Goal: Task Accomplishment & Management: Complete application form

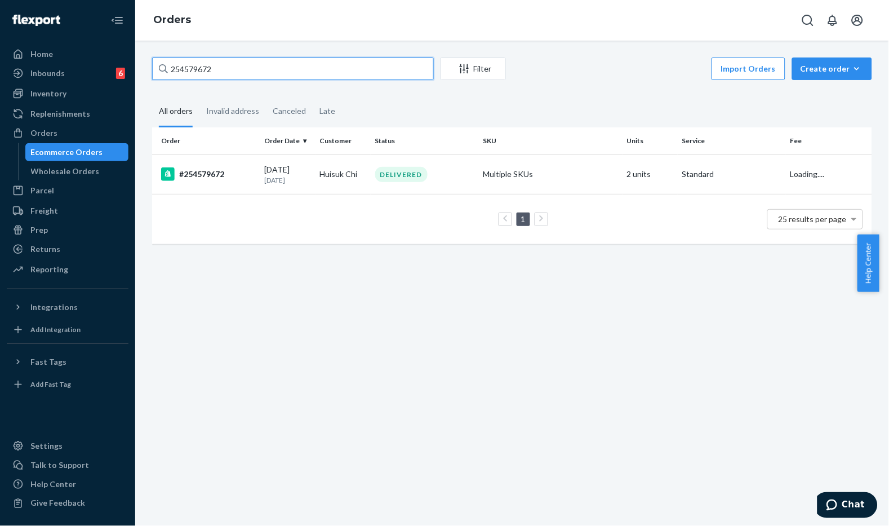
click at [289, 64] on input "254579672" at bounding box center [293, 68] width 282 height 23
type input "#254637808"
click at [352, 173] on td "[PERSON_NAME]" at bounding box center [343, 173] width 55 height 39
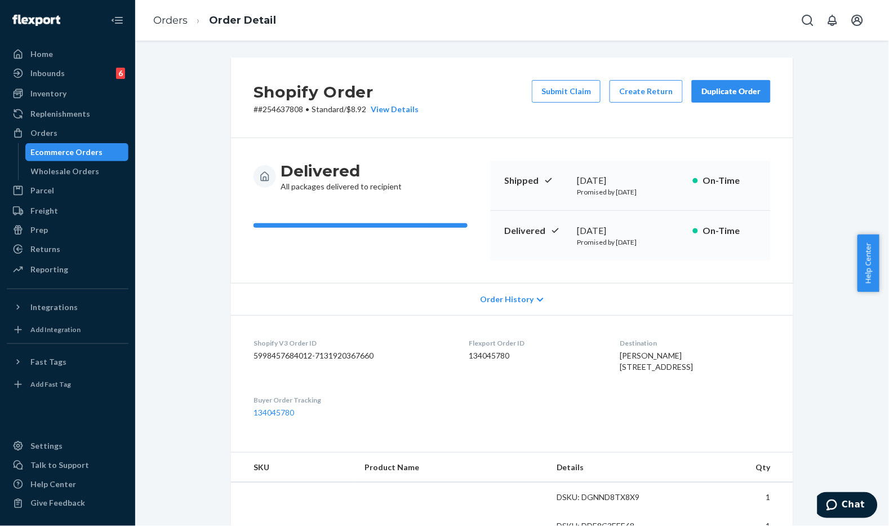
click at [425, 162] on div "Delivered All packages delivered to recipient" at bounding box center [368, 177] width 228 height 32
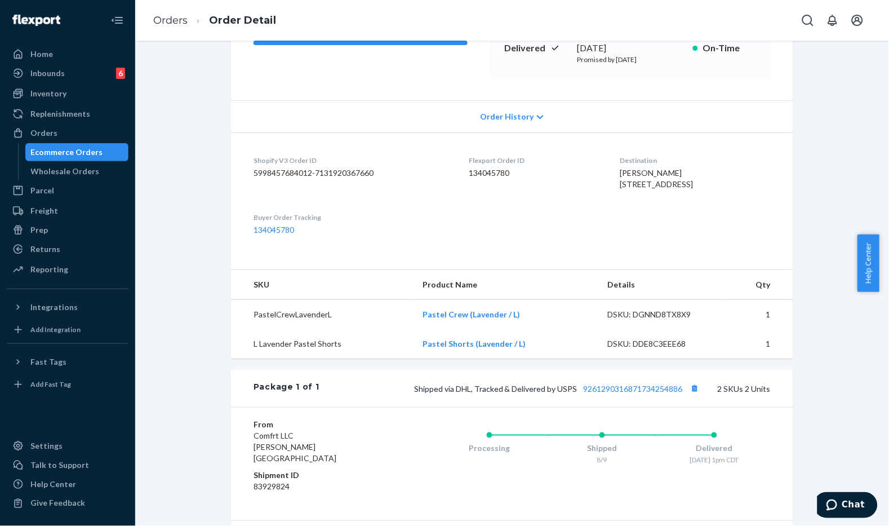
scroll to position [188, 0]
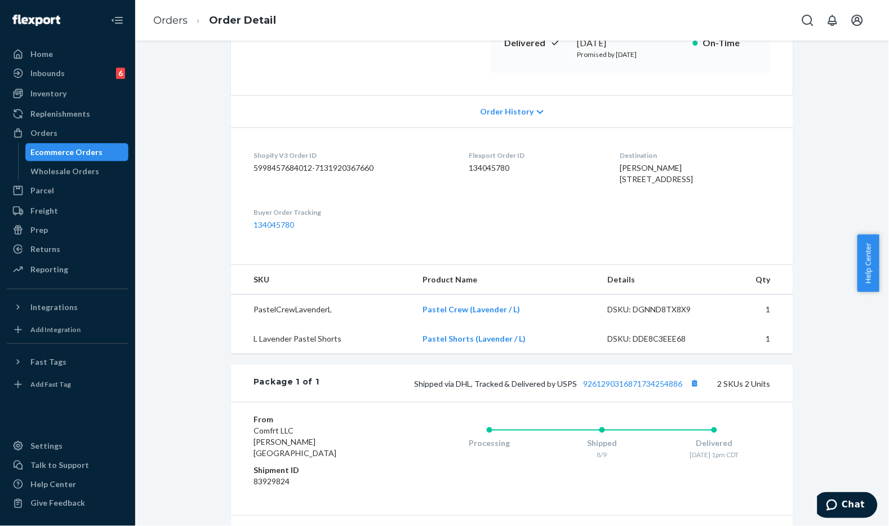
drag, startPoint x: 435, startPoint y: 159, endPoint x: 379, endPoint y: 269, distance: 123.0
click at [376, 253] on dl "Shopify V3 Order ID 5998457684012-7131920367660 Flexport Order ID 134045780 Des…" at bounding box center [512, 190] width 562 height 126
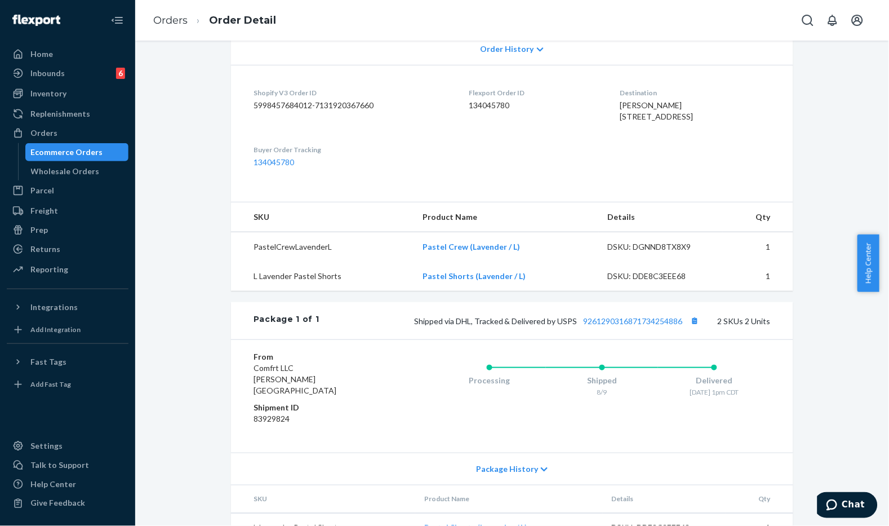
scroll to position [322, 0]
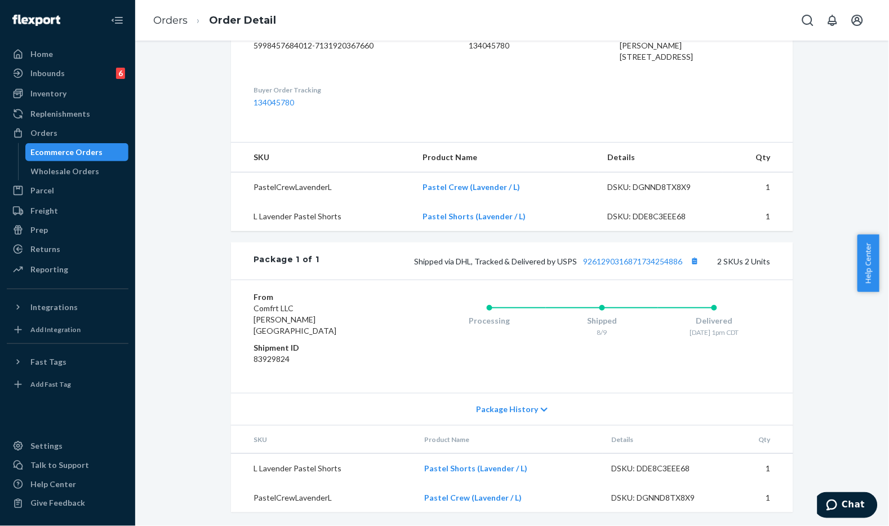
drag, startPoint x: 580, startPoint y: 327, endPoint x: 594, endPoint y: 365, distance: 40.1
drag, startPoint x: 594, startPoint y: 365, endPoint x: 550, endPoint y: 391, distance: 50.5
drag, startPoint x: 550, startPoint y: 391, endPoint x: 423, endPoint y: 423, distance: 131.3
drag, startPoint x: 423, startPoint y: 423, endPoint x: 375, endPoint y: 413, distance: 49.5
click at [375, 413] on div "Package History" at bounding box center [512, 409] width 562 height 32
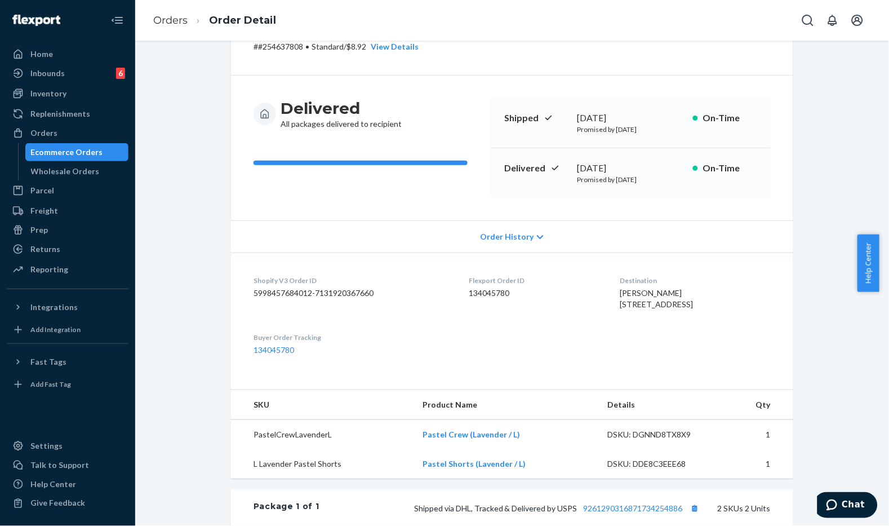
scroll to position [0, 0]
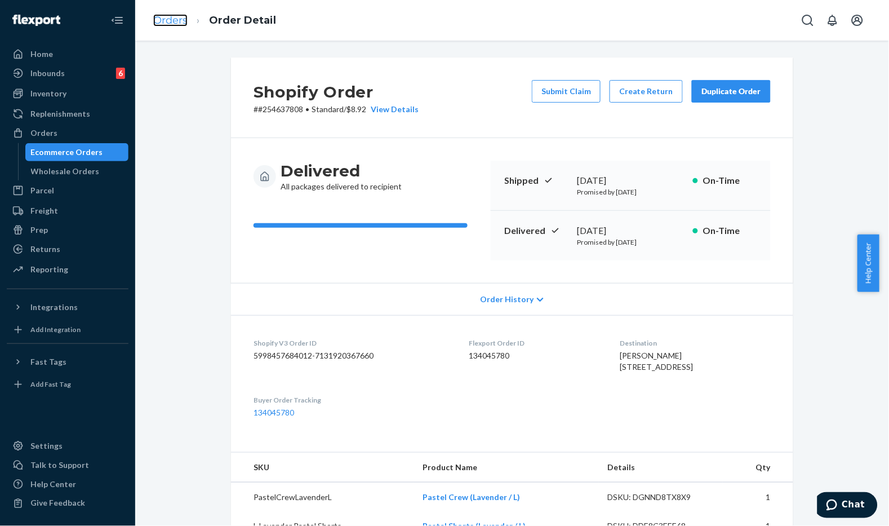
click at [166, 21] on link "Orders" at bounding box center [170, 20] width 34 height 12
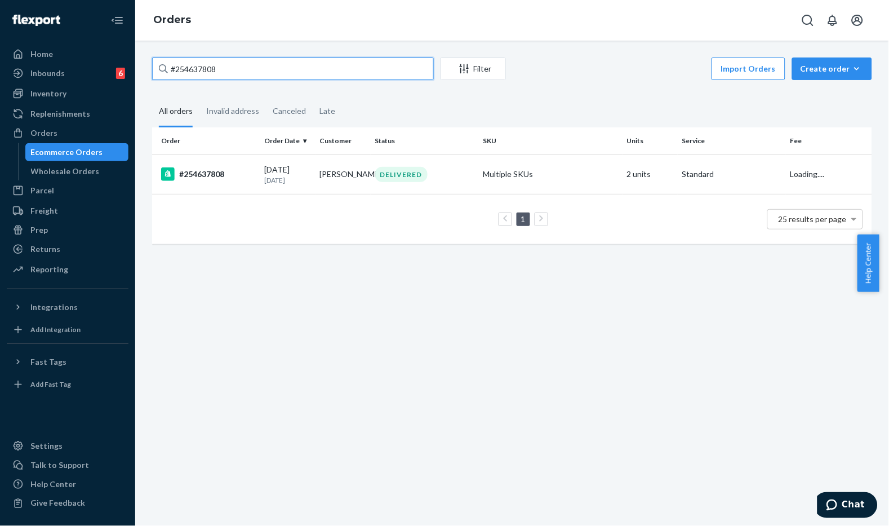
click at [228, 75] on input "#254637808" at bounding box center [293, 68] width 282 height 23
paste input "[PERSON_NAME]"
type input "[PERSON_NAME]"
click at [326, 187] on td "[PERSON_NAME]" at bounding box center [343, 173] width 55 height 39
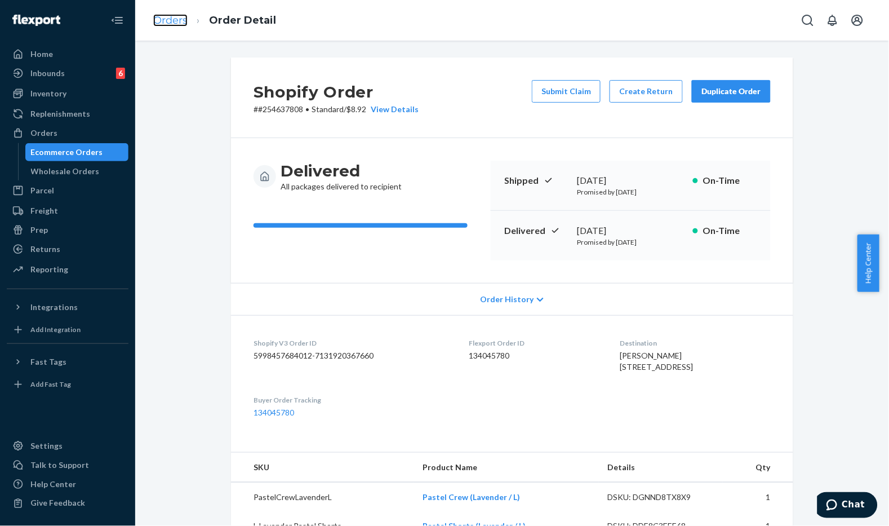
click at [170, 19] on link "Orders" at bounding box center [170, 20] width 34 height 12
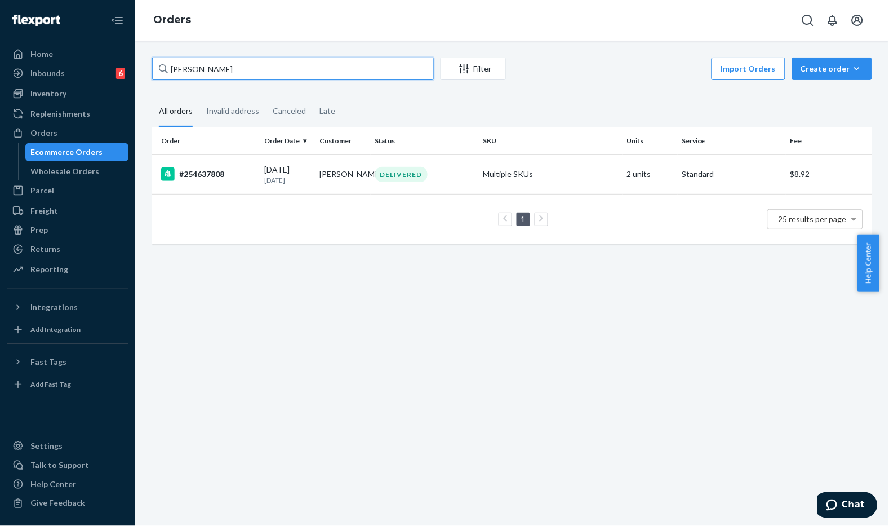
click at [237, 72] on input "[PERSON_NAME]" at bounding box center [293, 68] width 282 height 23
paste input "#254637808"
type input "#254637808"
click at [362, 170] on td "[PERSON_NAME]" at bounding box center [343, 173] width 55 height 39
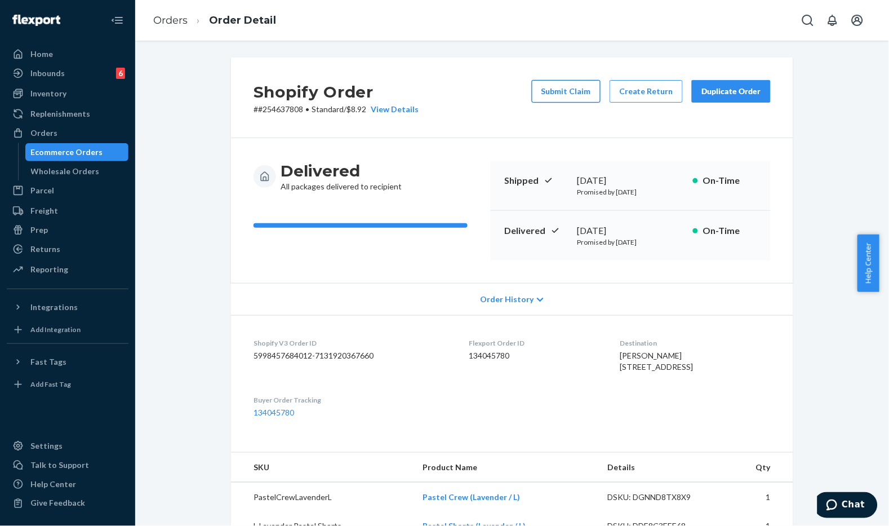
click at [559, 91] on button "Submit Claim" at bounding box center [566, 91] width 69 height 23
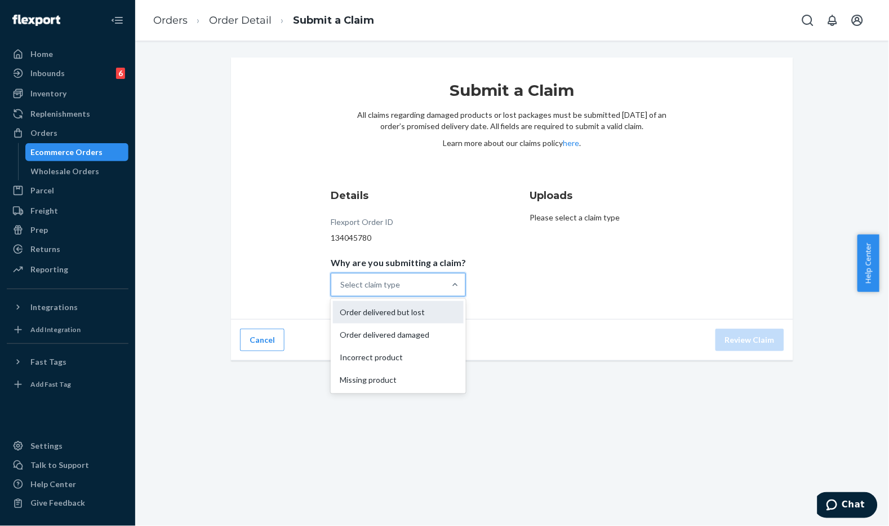
click at [424, 318] on div "Order delivered but lost" at bounding box center [398, 312] width 131 height 23
click at [341, 290] on input "Why are you submitting a claim? option Order delivered but lost focused, 0 of 4…" at bounding box center [340, 284] width 1 height 11
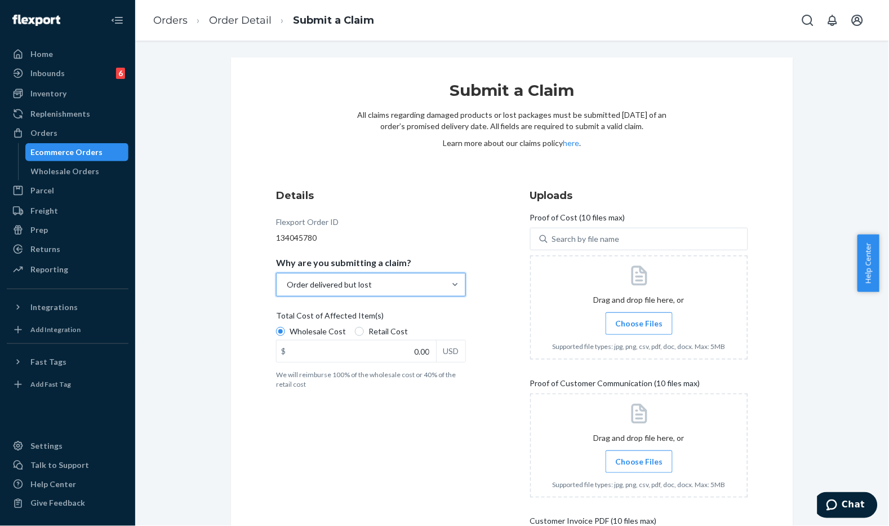
click at [361, 328] on label "Retail Cost" at bounding box center [381, 331] width 53 height 11
click at [361, 328] on input "Retail Cost" at bounding box center [359, 331] width 9 height 9
radio input "true"
radio input "false"
click at [496, 330] on div "Details Flexport Order ID 134045780 Why are you submitting a claim? Order deliv…" at bounding box center [512, 423] width 472 height 470
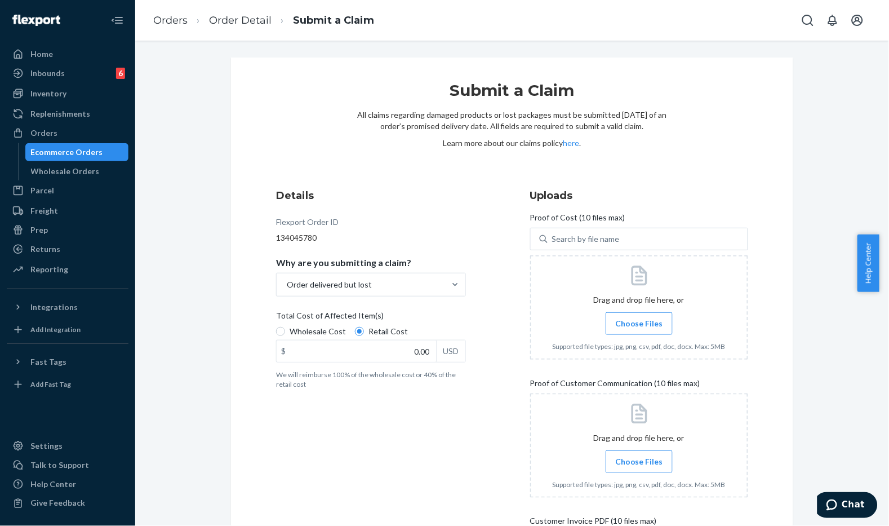
click at [632, 314] on label "Choose Files" at bounding box center [639, 323] width 67 height 23
click at [639, 317] on input "Choose Files" at bounding box center [639, 323] width 1 height 12
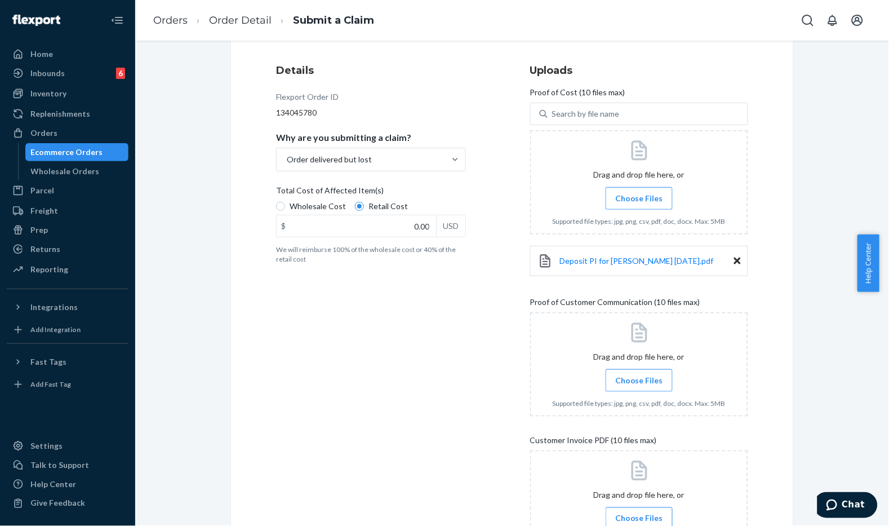
scroll to position [241, 0]
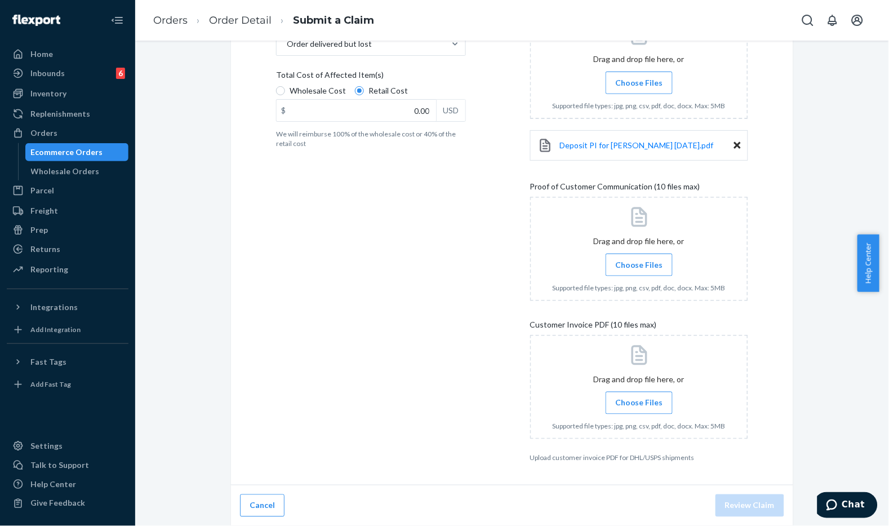
click at [641, 260] on span "Choose Files" at bounding box center [639, 264] width 48 height 11
click at [640, 260] on input "Choose Files" at bounding box center [639, 265] width 1 height 12
click at [624, 405] on span "Choose Files" at bounding box center [639, 402] width 48 height 11
click at [639, 405] on input "Choose Files" at bounding box center [639, 403] width 1 height 12
click at [462, 188] on div "Details Flexport Order ID 134045780 Why are you submitting a claim? Order deliv…" at bounding box center [385, 205] width 218 height 528
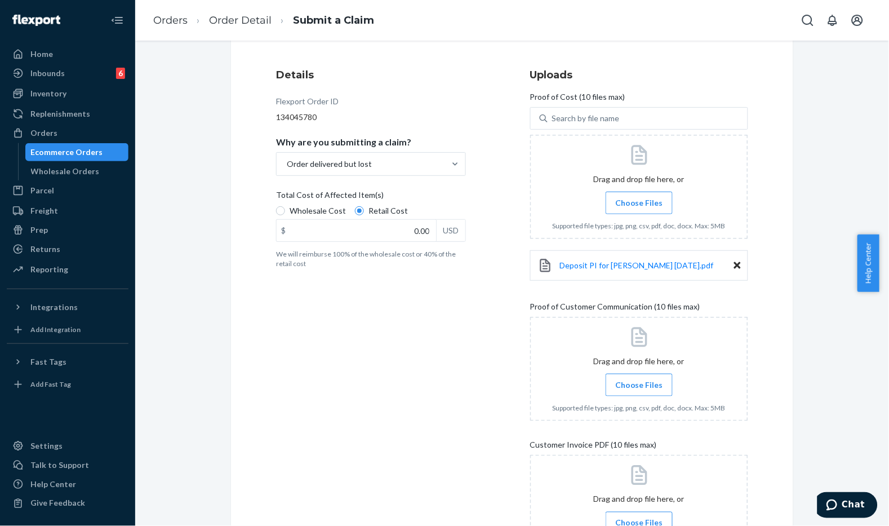
scroll to position [116, 0]
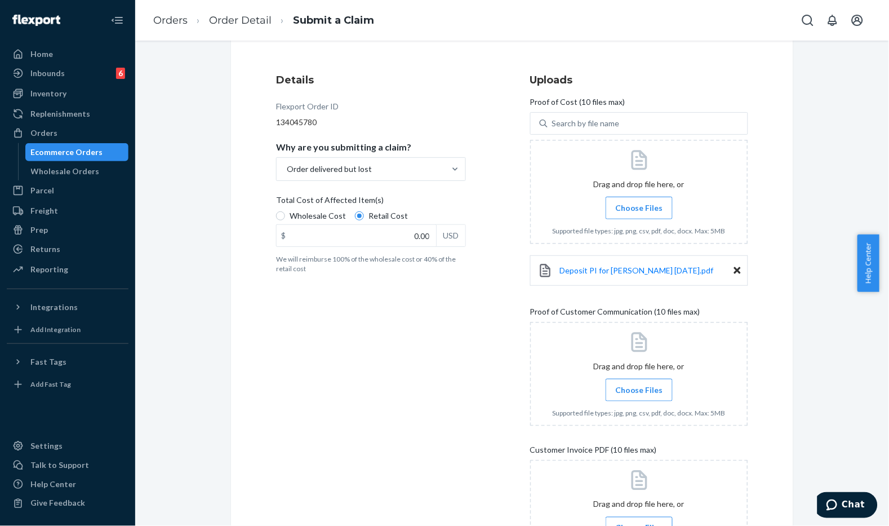
click at [644, 374] on div at bounding box center [639, 374] width 218 height 104
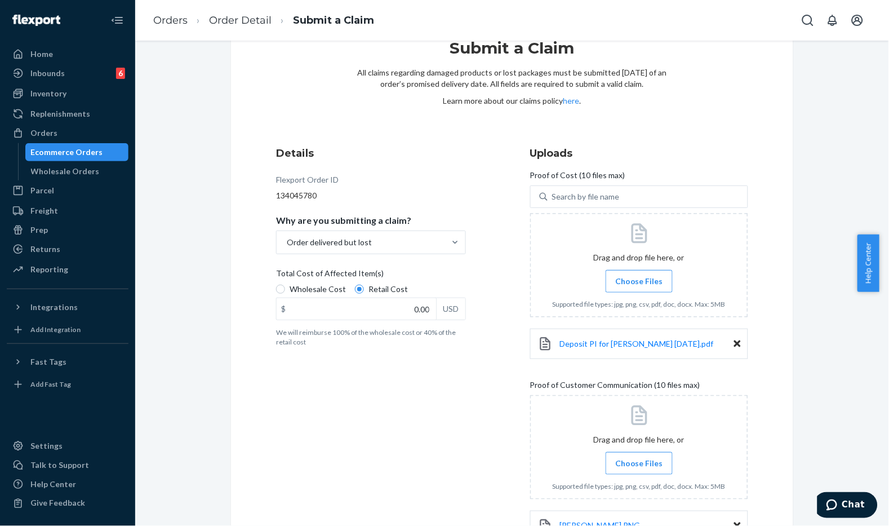
scroll to position [35, 0]
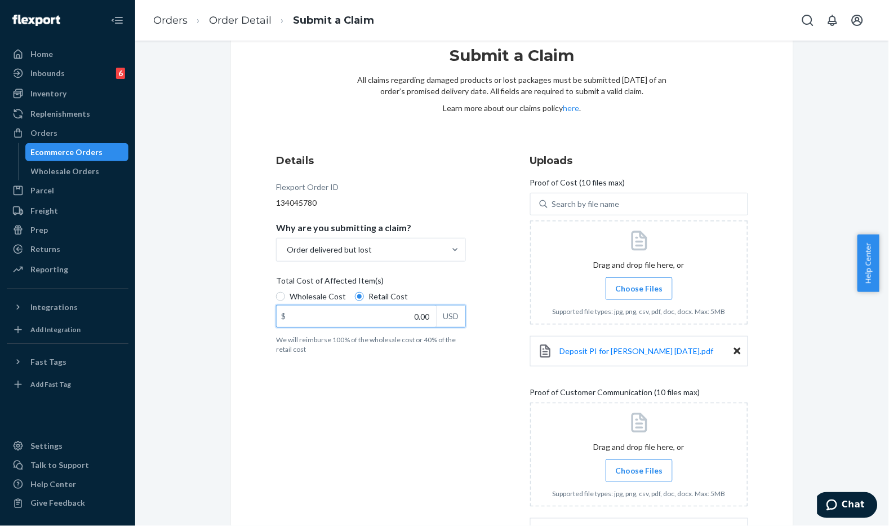
click at [389, 314] on input "0.00" at bounding box center [356, 315] width 159 height 21
click at [735, 353] on icon at bounding box center [737, 351] width 7 height 10
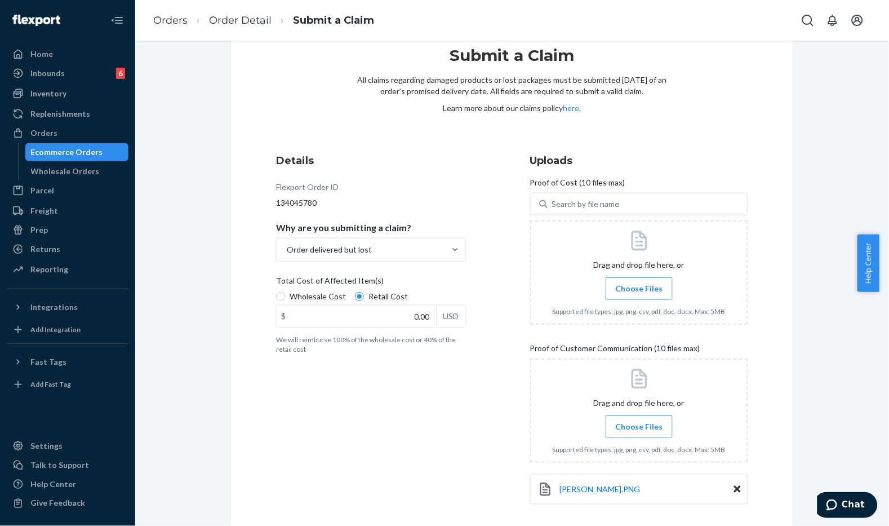
click at [651, 284] on span "Choose Files" at bounding box center [639, 288] width 48 height 11
click at [640, 284] on input "Choose Files" at bounding box center [639, 288] width 1 height 12
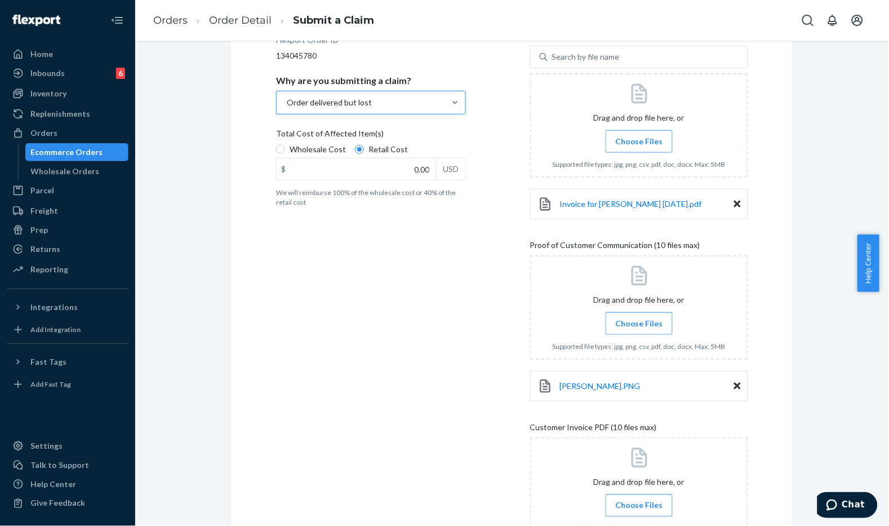
scroll to position [160, 0]
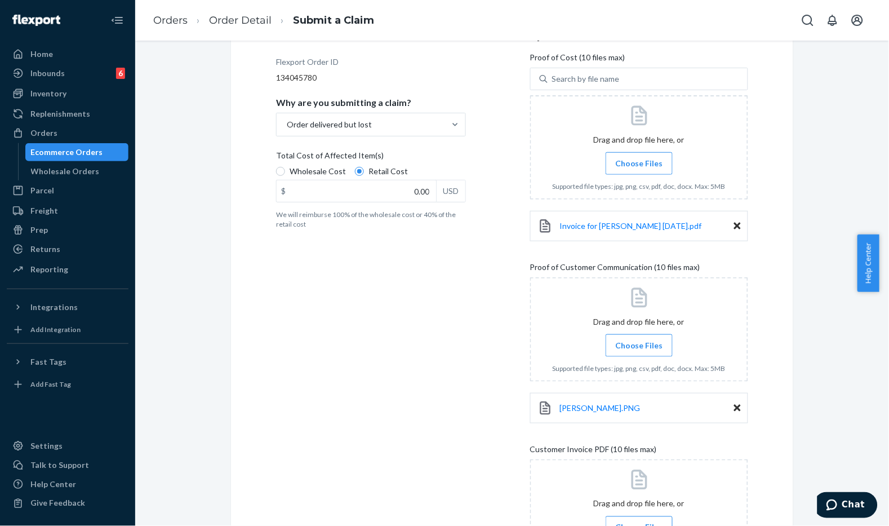
click at [807, 306] on div "Submit a Claim All claims regarding damaged products or lost packages must be s…" at bounding box center [512, 295] width 737 height 797
click at [382, 198] on input "0.00" at bounding box center [356, 190] width 159 height 21
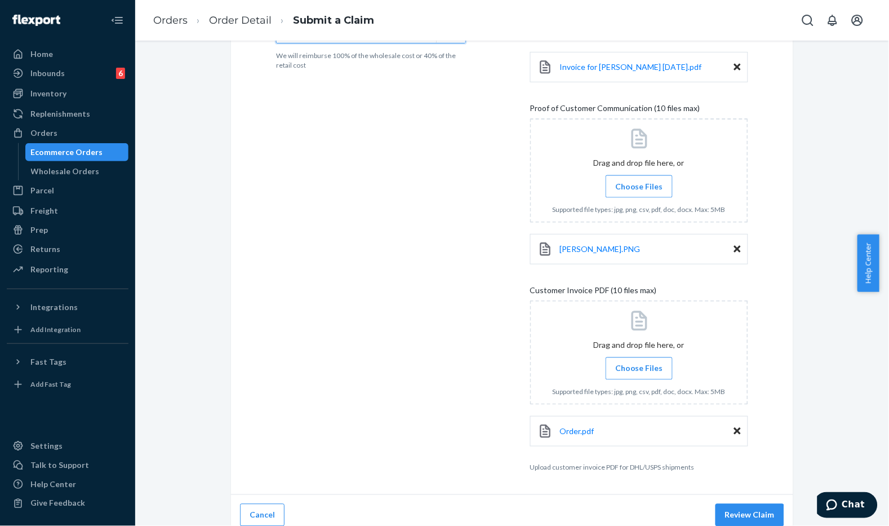
scroll to position [329, 0]
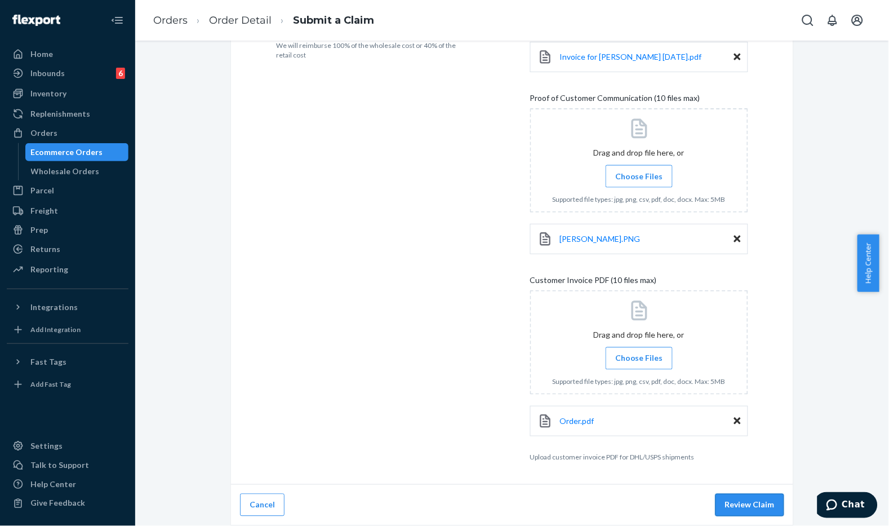
type input "63.00"
click at [771, 504] on button "Review Claim" at bounding box center [750, 505] width 69 height 23
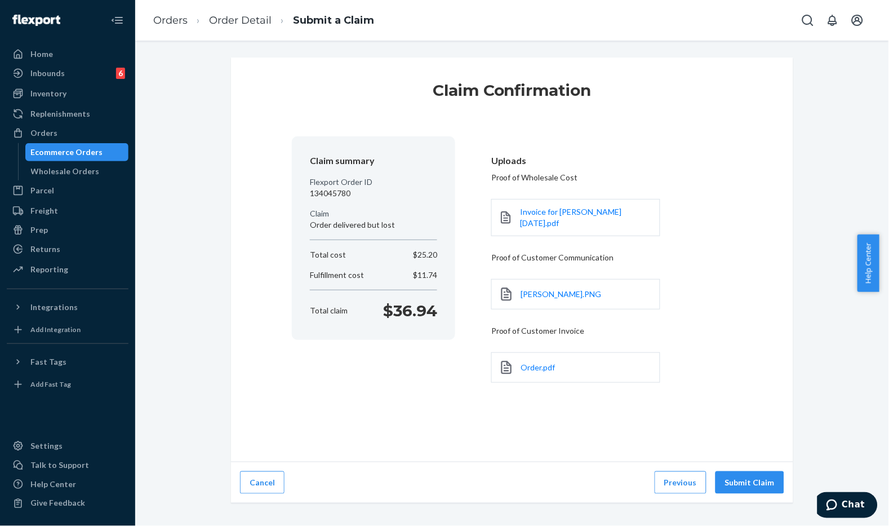
scroll to position [0, 0]
click at [761, 478] on button "Submit Claim" at bounding box center [750, 482] width 69 height 23
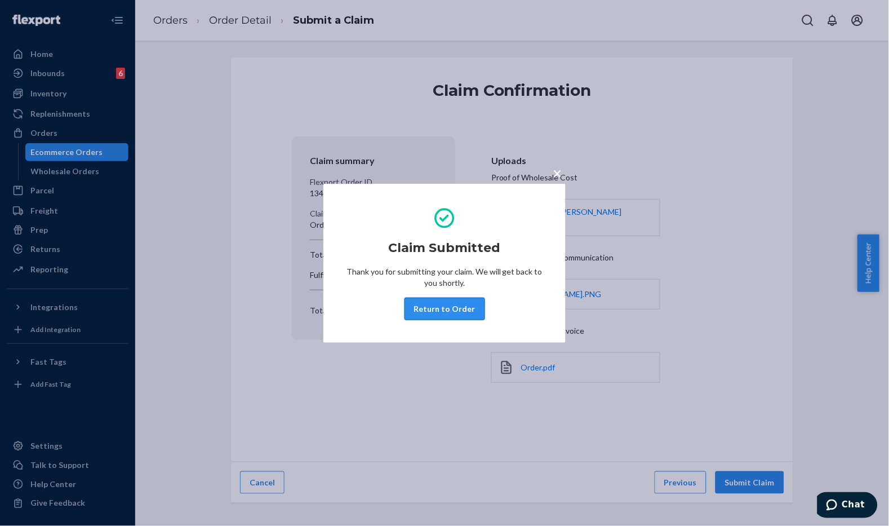
click at [454, 304] on button "Return to Order" at bounding box center [445, 309] width 81 height 23
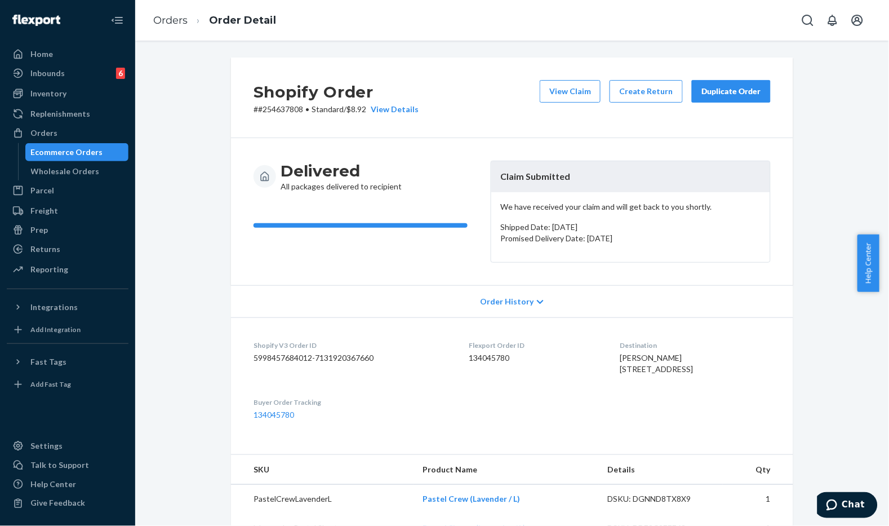
click at [485, 171] on div "Delivered All packages delivered to recipient Claim Submitted We have received …" at bounding box center [512, 212] width 517 height 102
click at [703, 90] on div "Duplicate Order" at bounding box center [731, 91] width 60 height 11
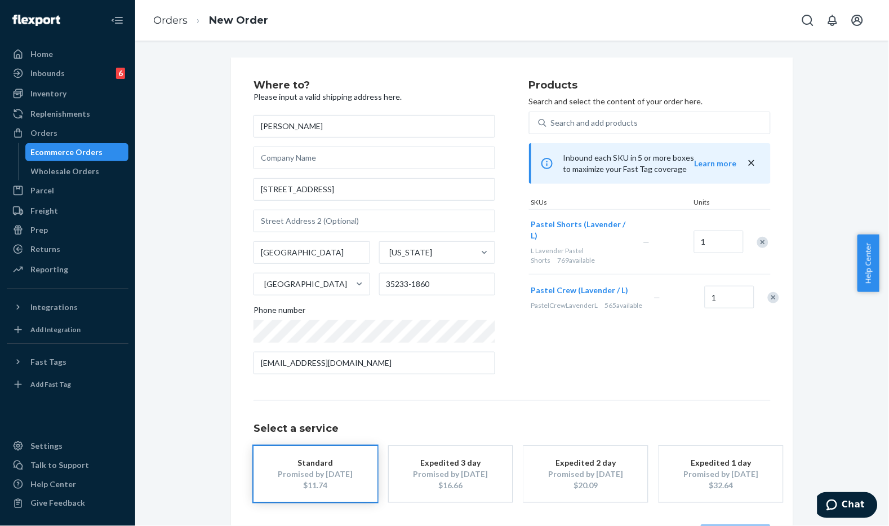
scroll to position [43, 0]
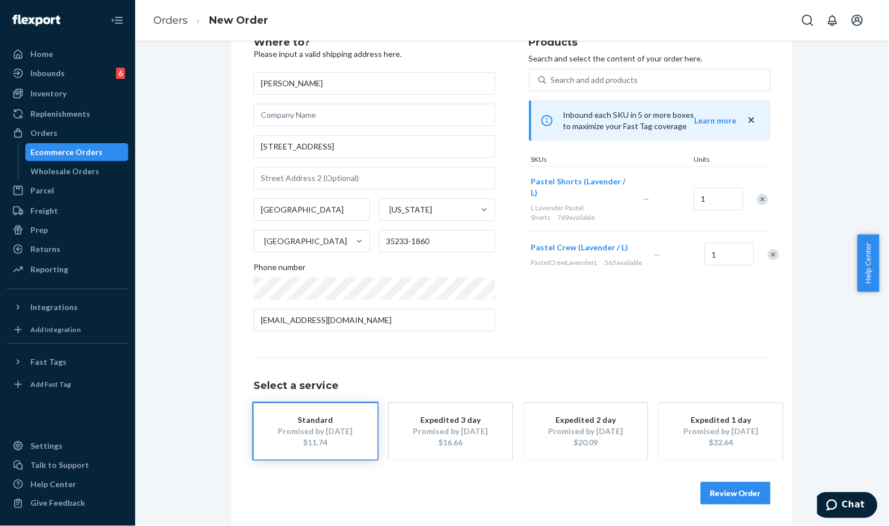
click at [741, 489] on button "Review Order" at bounding box center [736, 493] width 70 height 23
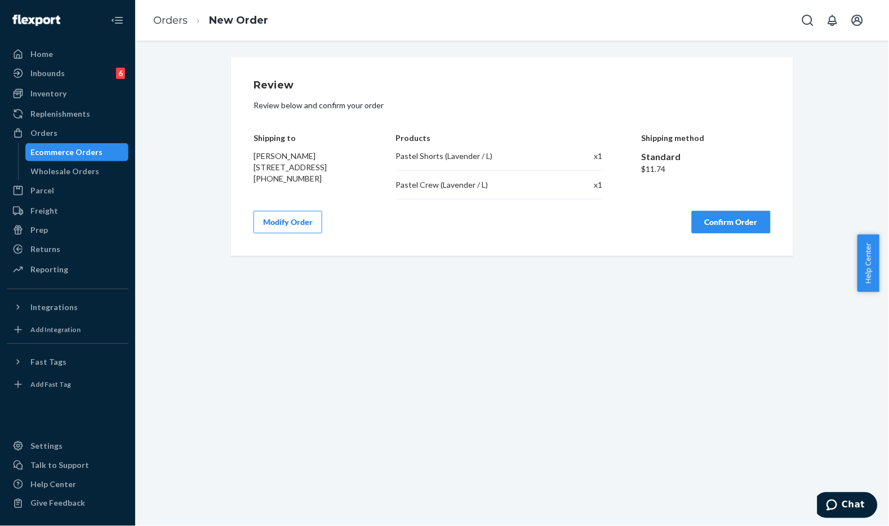
click at [722, 220] on button "Confirm Order" at bounding box center [731, 222] width 79 height 23
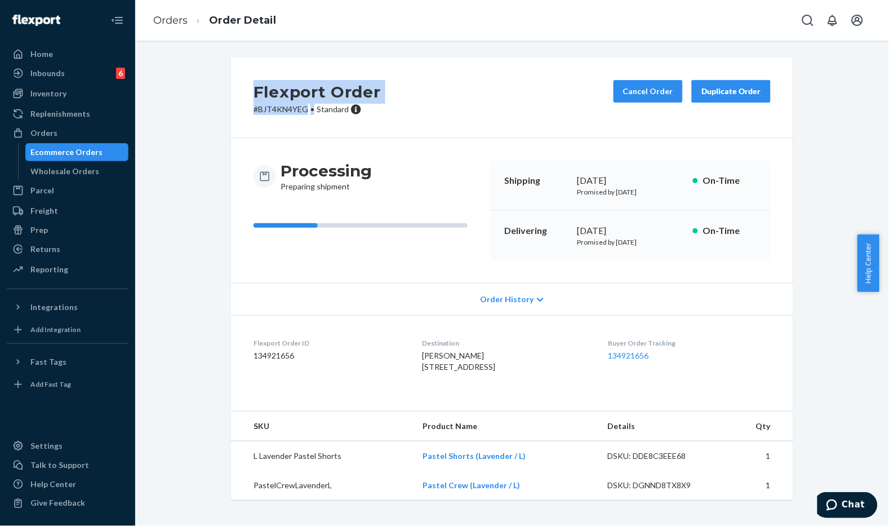
drag, startPoint x: 307, startPoint y: 114, endPoint x: 246, endPoint y: 103, distance: 61.8
click at [246, 103] on div "Flexport Order # BJT4KN4YEG • Standard Cancel Order Duplicate Order" at bounding box center [512, 97] width 562 height 81
click at [272, 116] on div "Flexport Order # BJT4KN4YEG • Standard Cancel Order Duplicate Order" at bounding box center [512, 97] width 562 height 81
drag, startPoint x: 300, startPoint y: 110, endPoint x: 252, endPoint y: 112, distance: 47.9
click at [254, 112] on p "# BJT4KN4YEG • Standard" at bounding box center [317, 109] width 127 height 11
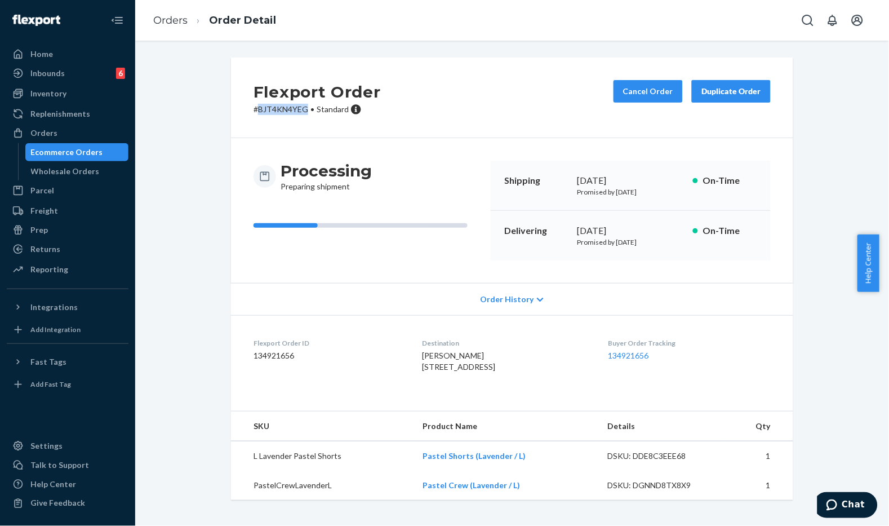
click at [254, 112] on p "# BJT4KN4YEG • Standard" at bounding box center [317, 109] width 127 height 11
click at [256, 110] on p "# BJT4KN4YEG • Standard" at bounding box center [317, 109] width 127 height 11
click at [255, 109] on p "# BJT4KN4YEG • Standard" at bounding box center [317, 109] width 127 height 11
click at [281, 109] on p "# BJT4KN4YEG • Standard" at bounding box center [317, 109] width 127 height 11
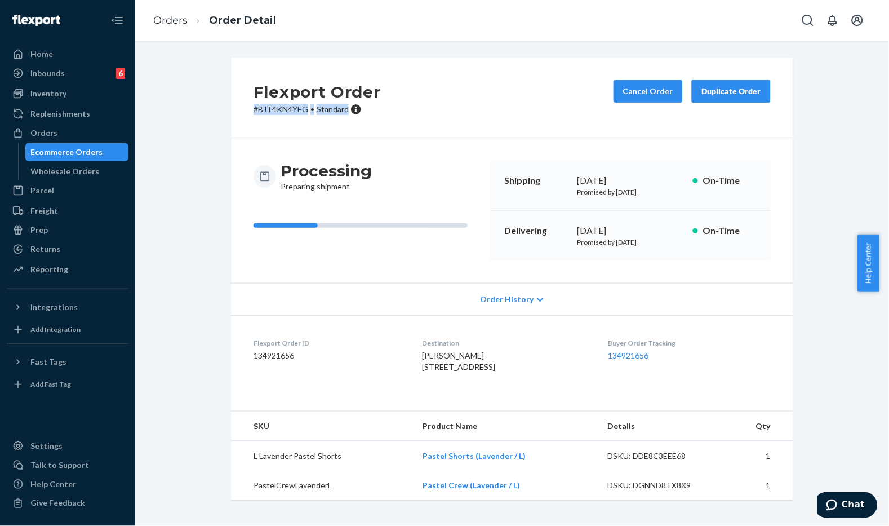
click at [296, 112] on p "# BJT4KN4YEG • Standard" at bounding box center [317, 109] width 127 height 11
click at [303, 108] on p "# BJT4KN4YEG • Standard" at bounding box center [317, 109] width 127 height 11
drag, startPoint x: 303, startPoint y: 108, endPoint x: 243, endPoint y: 107, distance: 59.7
click at [243, 107] on div "Flexport Order # BJT4KN4YEG • Standard Cancel Order Duplicate Order" at bounding box center [512, 97] width 562 height 81
click at [282, 107] on p "# BJT4KN4YEG • Standard" at bounding box center [317, 109] width 127 height 11
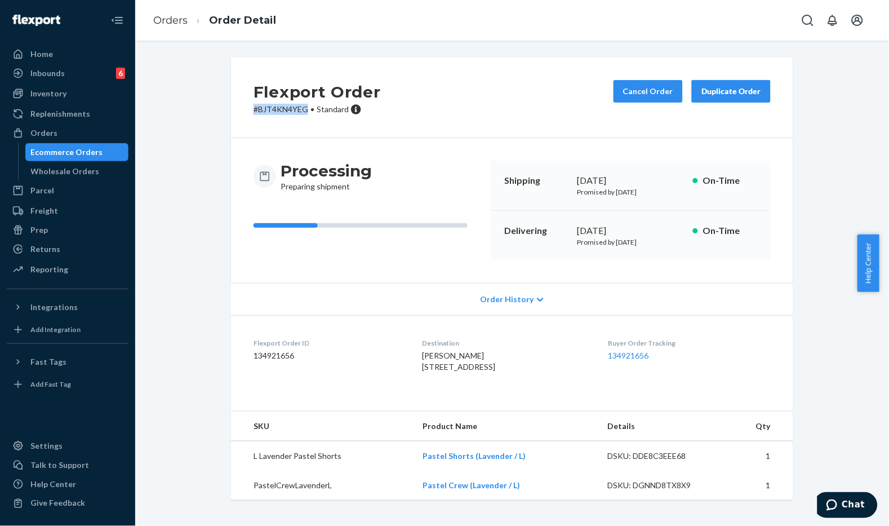
drag, startPoint x: 304, startPoint y: 107, endPoint x: 245, endPoint y: 109, distance: 59.8
click at [245, 109] on div "Flexport Order # BJT4KN4YEG • Standard Cancel Order Duplicate Order" at bounding box center [512, 97] width 562 height 81
copy p "# BJT4KN4YEG"
click at [193, 100] on div "Flexport Order # BJT4KN4YEG • Standard Cancel Order Duplicate Order Processing …" at bounding box center [512, 285] width 737 height 456
click at [437, 110] on div "Flexport Order # BJT4KN4YEG • Standard Cancel Order Duplicate Order" at bounding box center [512, 97] width 562 height 81
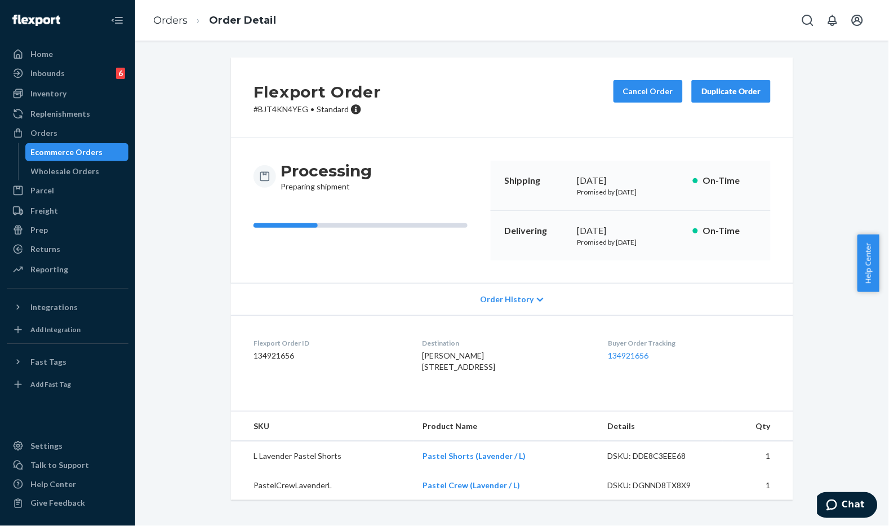
scroll to position [10, 0]
drag, startPoint x: 207, startPoint y: 93, endPoint x: 201, endPoint y: 85, distance: 10.2
click at [206, 93] on div "Flexport Order # BJT4KN4YEG • Standard Cancel Order Duplicate Order Processing …" at bounding box center [512, 285] width 737 height 456
drag, startPoint x: 447, startPoint y: 70, endPoint x: 428, endPoint y: 69, distance: 18.6
click at [447, 69] on div "Flexport Order # BJT4KN4YEG • Standard Cancel Order Duplicate Order" at bounding box center [512, 97] width 562 height 81
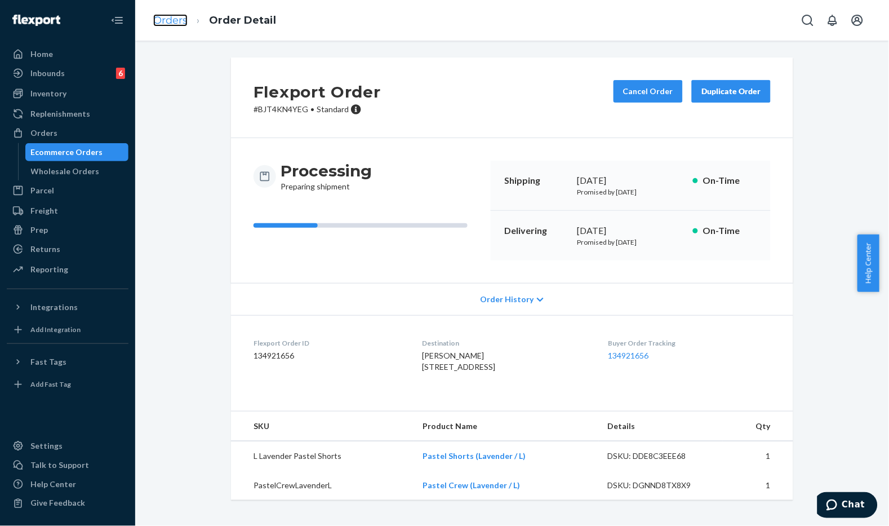
click at [167, 17] on link "Orders" at bounding box center [170, 20] width 34 height 12
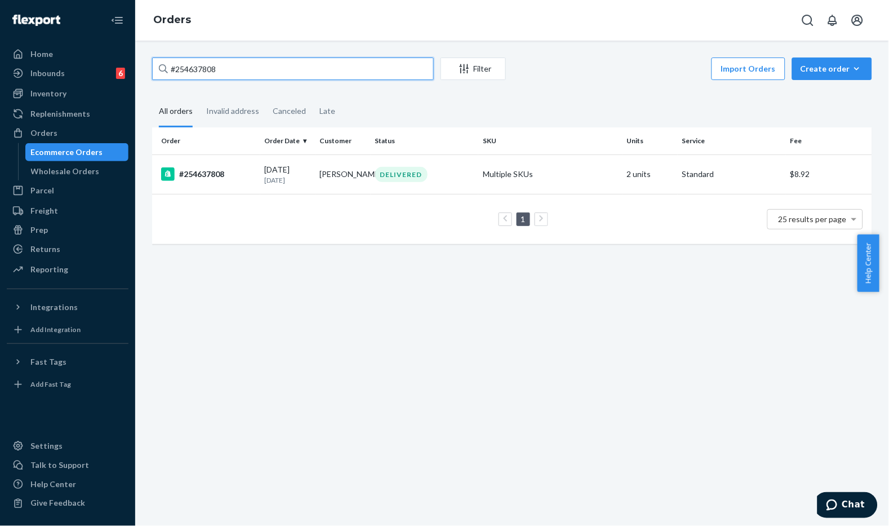
click at [263, 70] on input "#254637808" at bounding box center [293, 68] width 282 height 23
paste input "42466"
type input "#254424668"
click at [260, 173] on td "[DATE] [DATE]" at bounding box center [287, 173] width 55 height 39
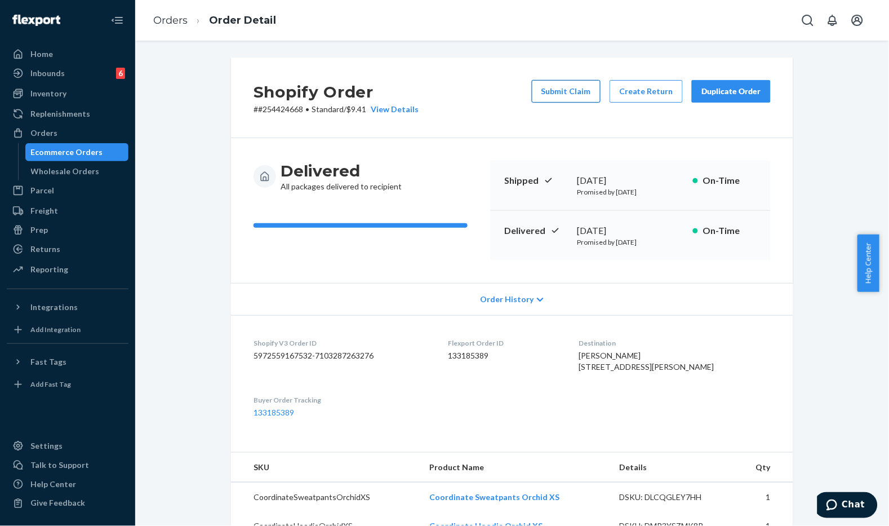
click at [556, 86] on button "Submit Claim" at bounding box center [566, 91] width 69 height 23
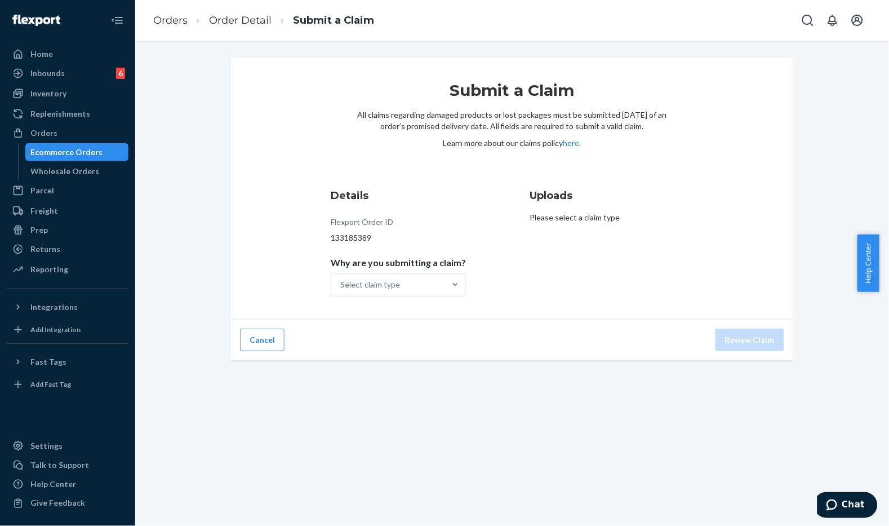
click at [635, 47] on div "Submit a Claim All claims regarding damaged products or lost packages must be s…" at bounding box center [512, 283] width 754 height 485
click at [604, 54] on div "Submit a Claim All claims regarding damaged products or lost packages must be s…" at bounding box center [512, 283] width 754 height 485
drag, startPoint x: 604, startPoint y: 54, endPoint x: 605, endPoint y: 63, distance: 8.5
drag, startPoint x: 605, startPoint y: 63, endPoint x: 469, endPoint y: 223, distance: 209.9
click at [469, 223] on div "Details Flexport Order ID 133185389 Why are you submitting a claim? Select clai…" at bounding box center [412, 242] width 163 height 122
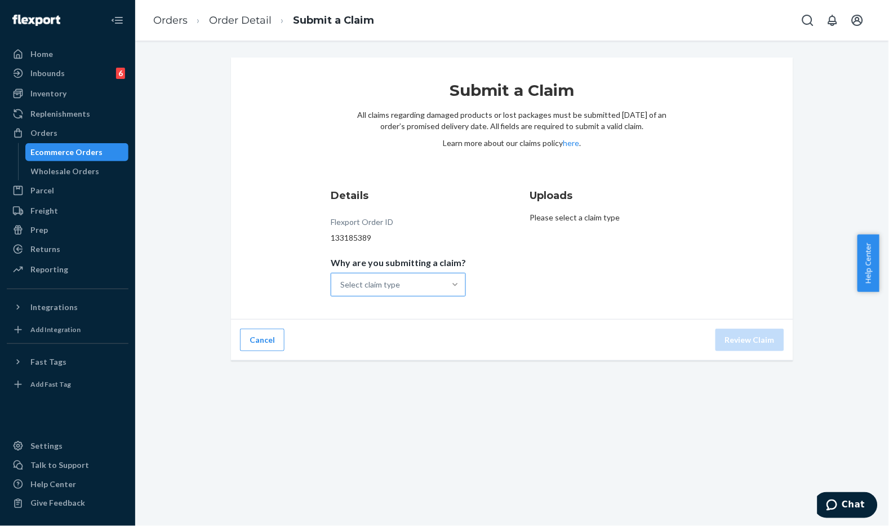
click at [456, 287] on div at bounding box center [455, 284] width 20 height 11
click at [341, 287] on input "Why are you submitting a claim? Select claim type" at bounding box center [340, 284] width 1 height 11
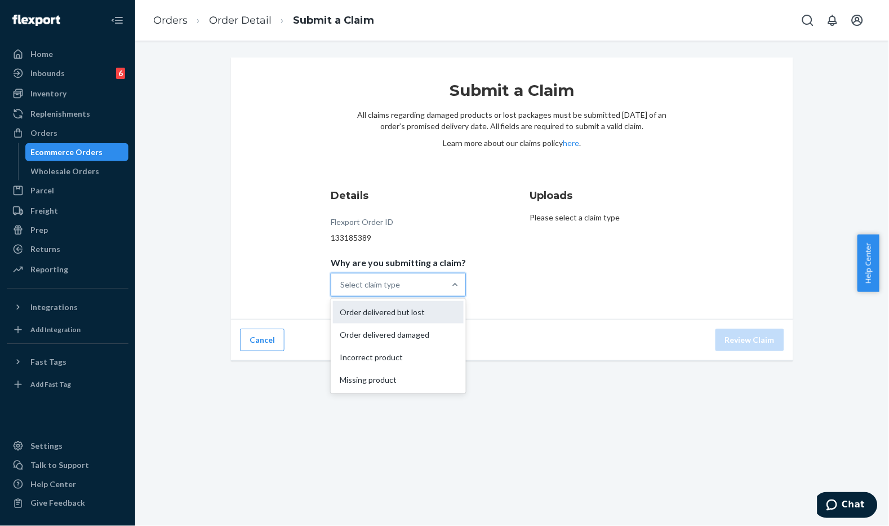
click at [388, 317] on div "Order delivered but lost" at bounding box center [398, 312] width 131 height 23
click at [341, 290] on input "Why are you submitting a claim? option Order delivered but lost focused, 1 of 4…" at bounding box center [340, 284] width 1 height 11
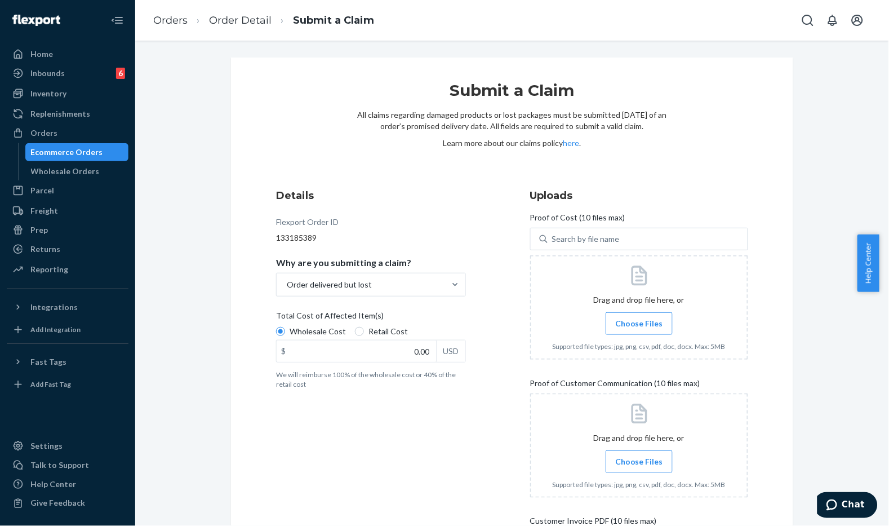
click at [524, 297] on div "Details Flexport Order ID 133185389 Why are you submitting a claim? Order deliv…" at bounding box center [512, 423] width 472 height 470
click at [357, 337] on div "Wholesale Cost Retail Cost" at bounding box center [371, 333] width 199 height 14
click at [285, 336] on input "Wholesale Cost" at bounding box center [280, 331] width 9 height 9
click at [358, 334] on label "Retail Cost" at bounding box center [381, 331] width 53 height 11
click at [358, 334] on input "Retail Cost" at bounding box center [359, 331] width 9 height 9
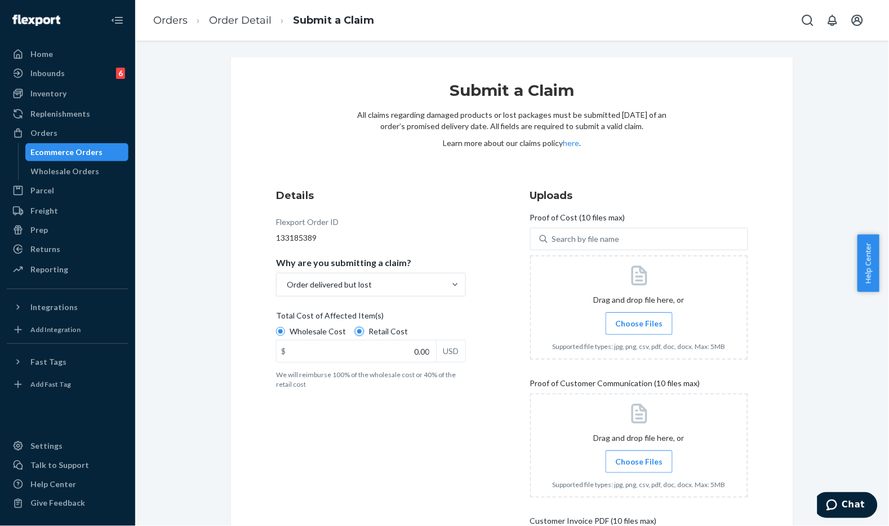
radio input "true"
radio input "false"
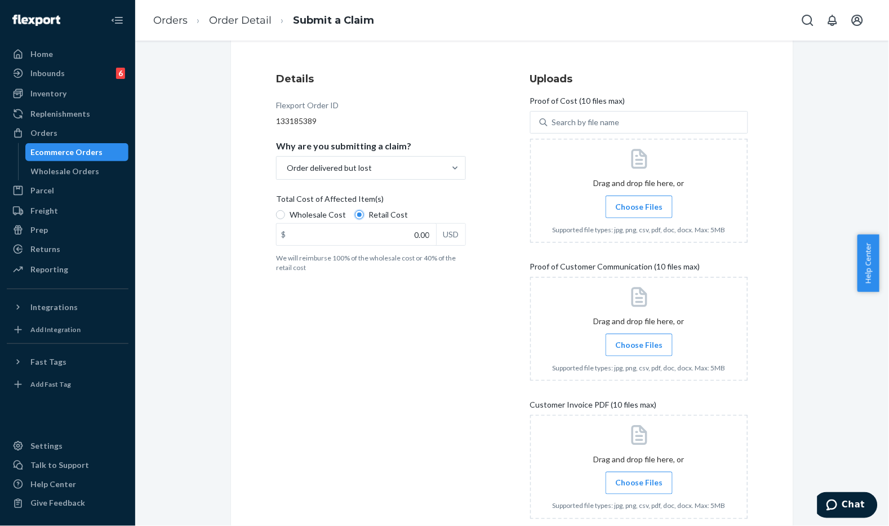
scroll to position [125, 0]
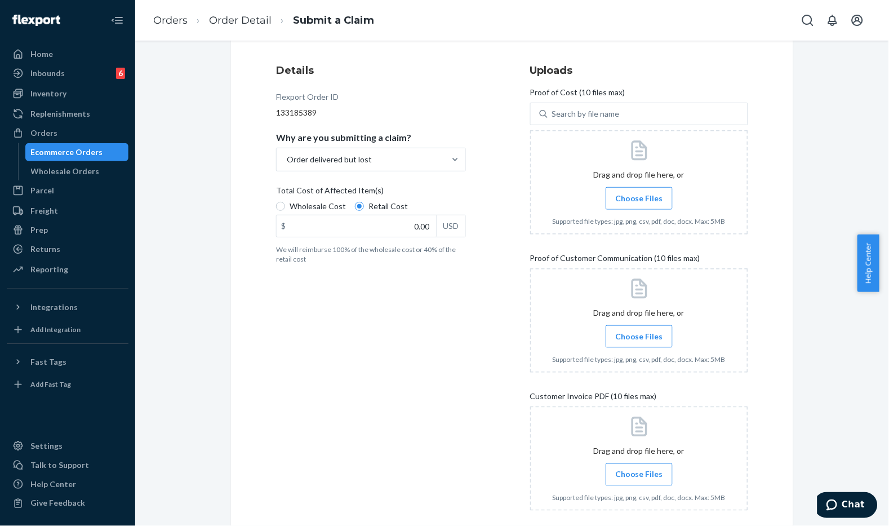
click at [633, 199] on span "Choose Files" at bounding box center [639, 198] width 48 height 11
click at [639, 199] on input "Choose Files" at bounding box center [639, 198] width 1 height 12
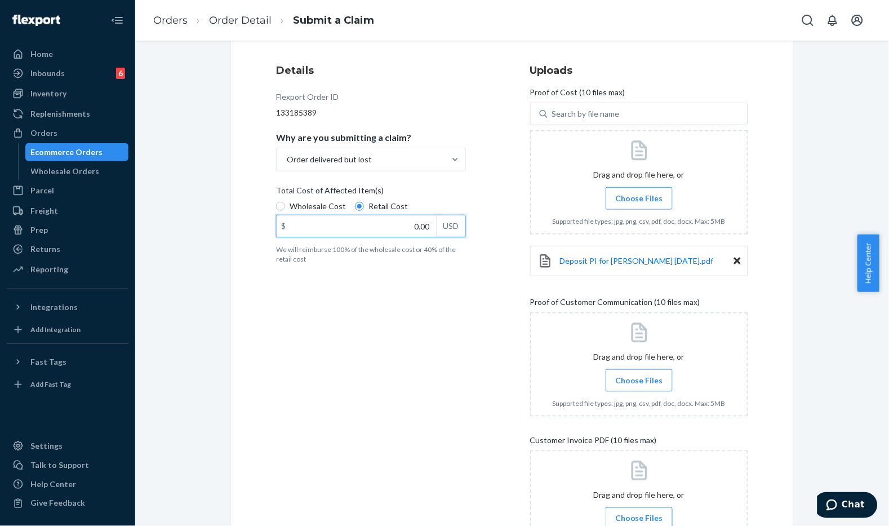
click at [329, 228] on input "0.00" at bounding box center [356, 225] width 159 height 21
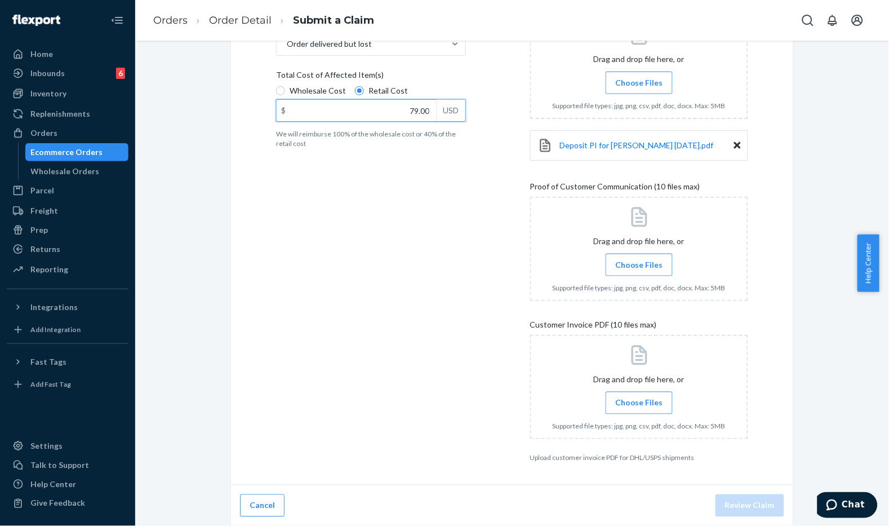
type input "79.00"
click at [415, 194] on div "Details Flexport Order ID 133185389 Why are you submitting a claim? Order deliv…" at bounding box center [385, 205] width 218 height 528
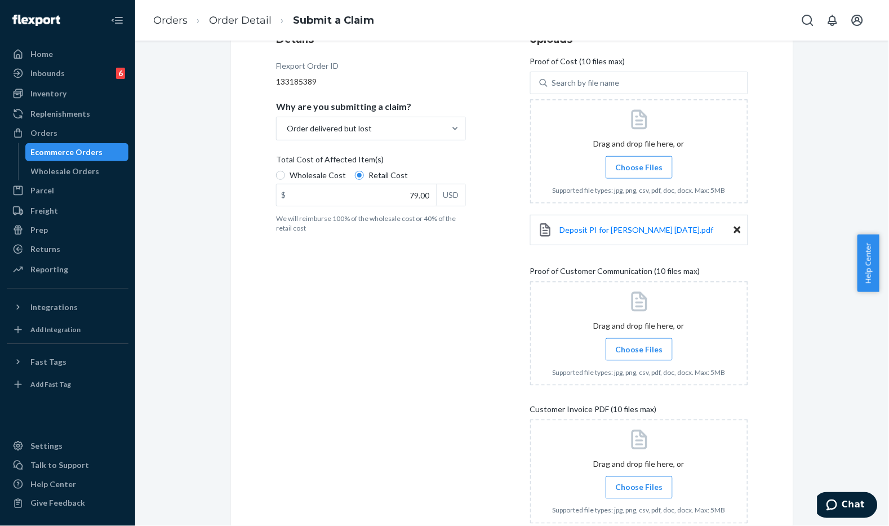
scroll to position [178, 0]
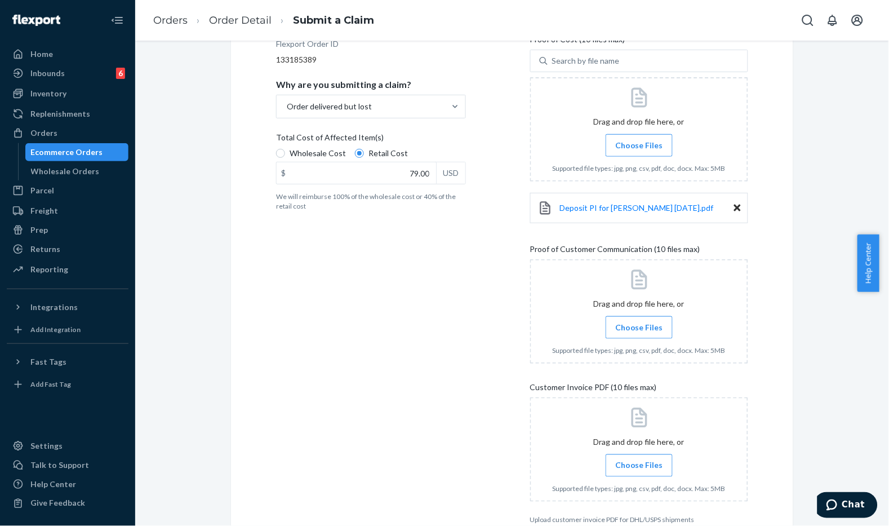
click at [655, 325] on span "Choose Files" at bounding box center [639, 327] width 48 height 11
click at [640, 325] on input "Choose Files" at bounding box center [639, 327] width 1 height 12
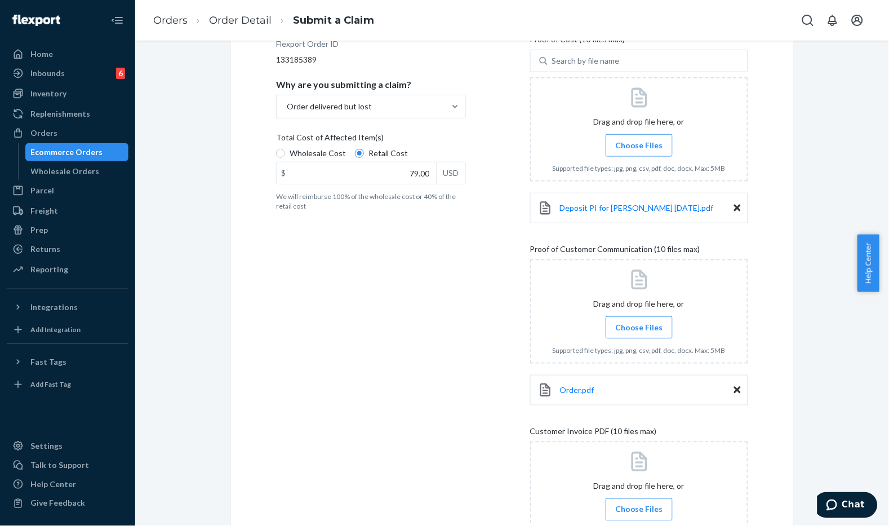
scroll to position [285, 0]
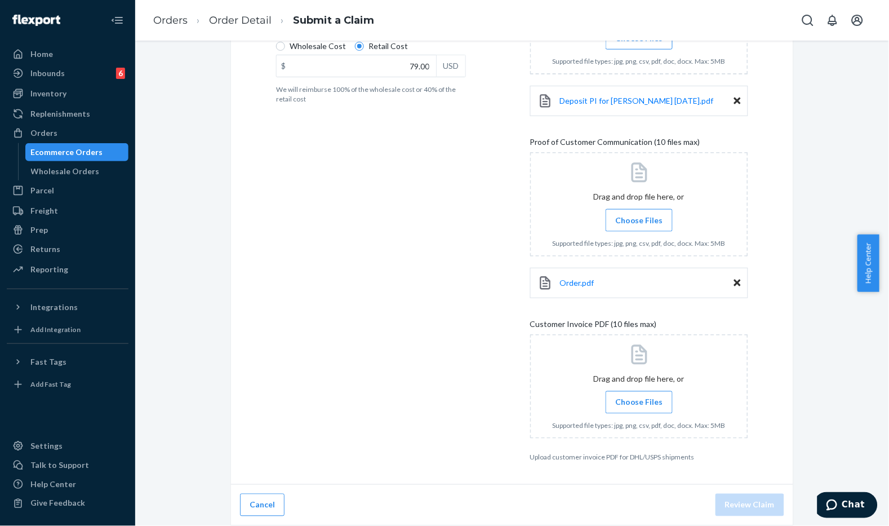
click at [628, 323] on span "Customer Invoice PDF (10 files max)" at bounding box center [593, 326] width 127 height 16
click at [655, 404] on span "Choose Files" at bounding box center [639, 402] width 48 height 11
click at [640, 404] on input "Choose Files" at bounding box center [639, 402] width 1 height 12
click at [734, 282] on icon at bounding box center [737, 283] width 7 height 10
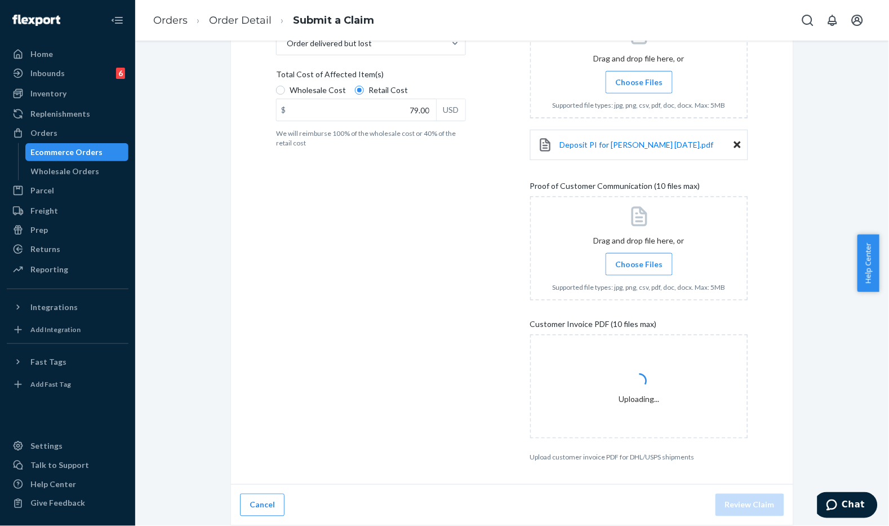
scroll to position [241, 0]
click at [390, 230] on div "Details Flexport Order ID 133185389 Why are you submitting a claim? Order deliv…" at bounding box center [385, 205] width 218 height 528
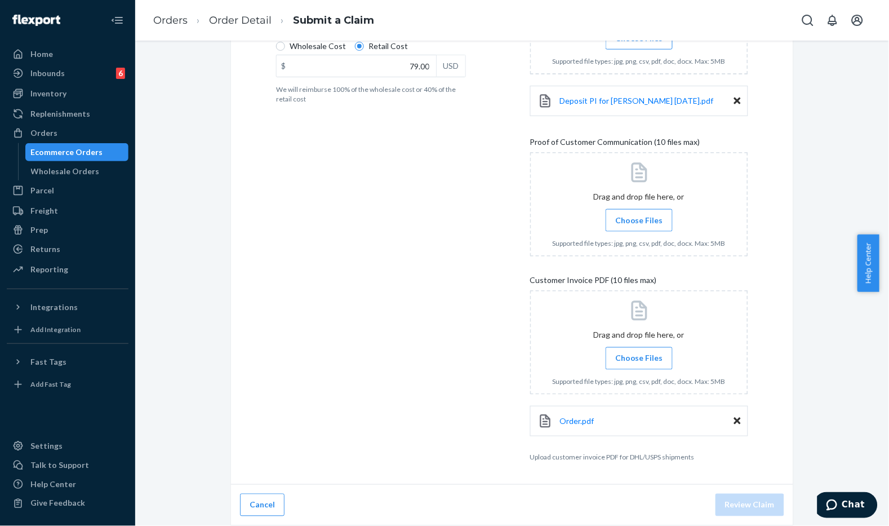
scroll to position [160, 0]
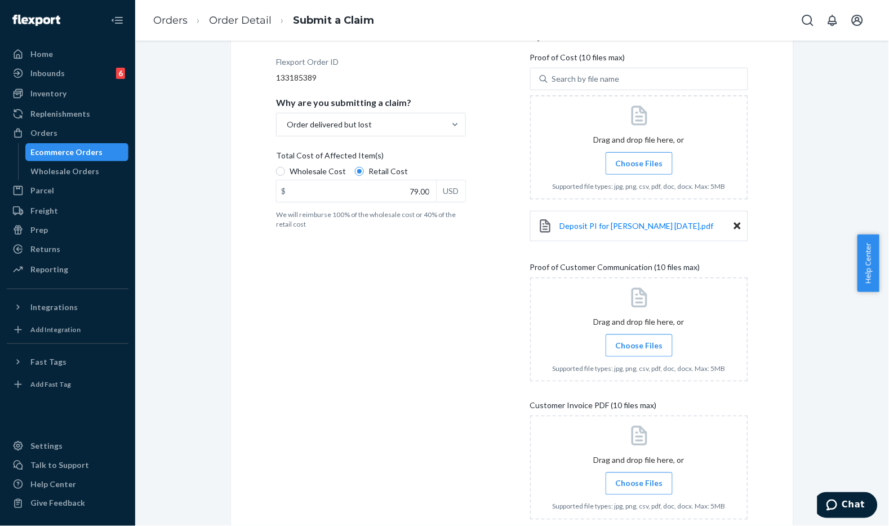
click at [630, 339] on label "Choose Files" at bounding box center [639, 345] width 67 height 23
click at [639, 339] on input "Choose Files" at bounding box center [639, 345] width 1 height 12
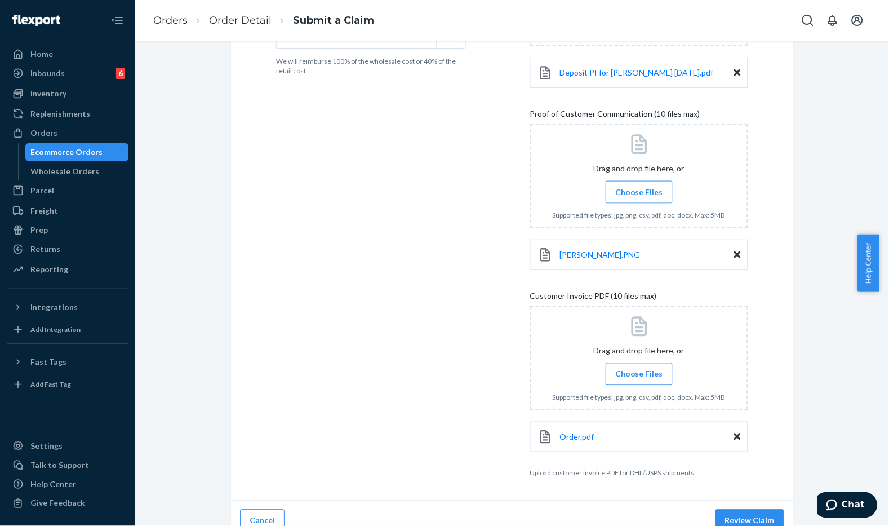
scroll to position [329, 0]
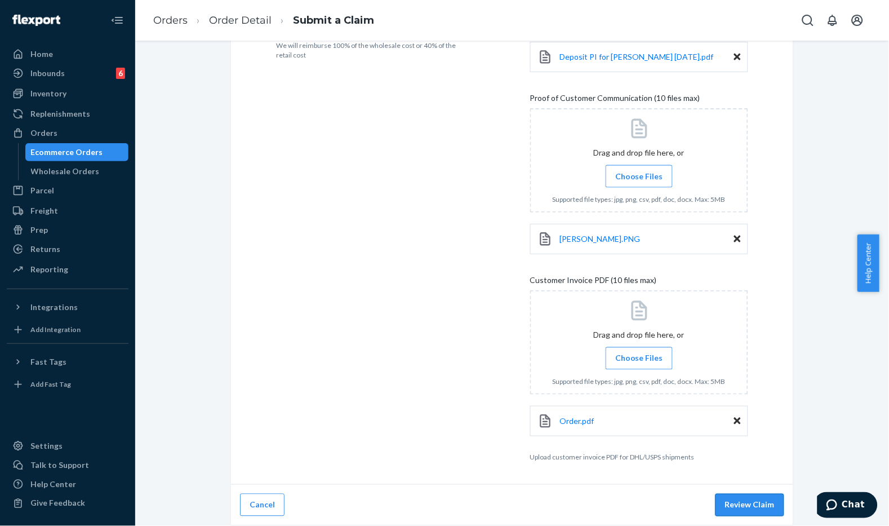
click at [747, 511] on button "Review Claim" at bounding box center [750, 505] width 69 height 23
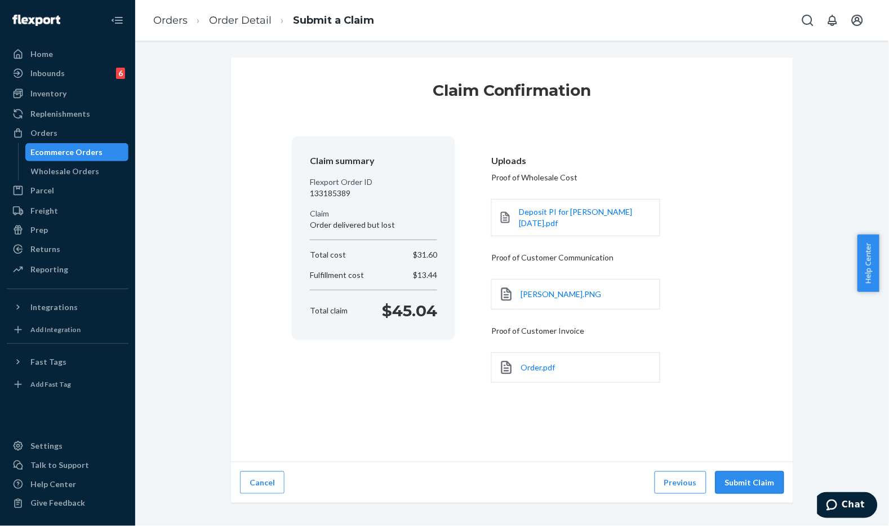
click at [735, 478] on button "Submit Claim" at bounding box center [750, 482] width 69 height 23
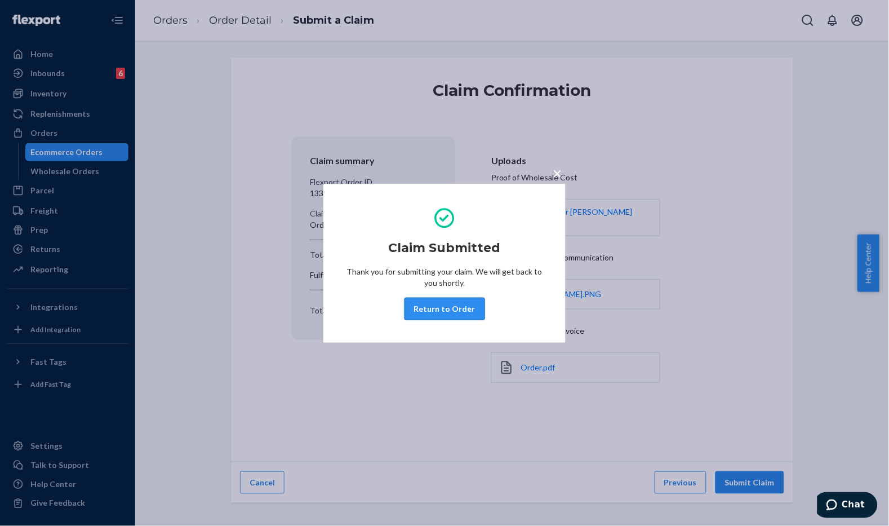
click at [429, 299] on button "Return to Order" at bounding box center [445, 309] width 81 height 23
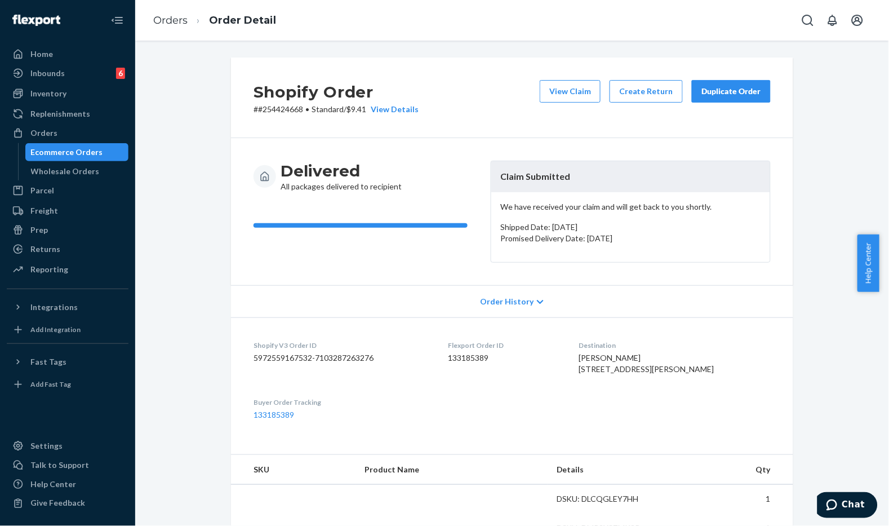
click at [434, 175] on div "Delivered All packages delivered to recipient" at bounding box center [368, 177] width 228 height 32
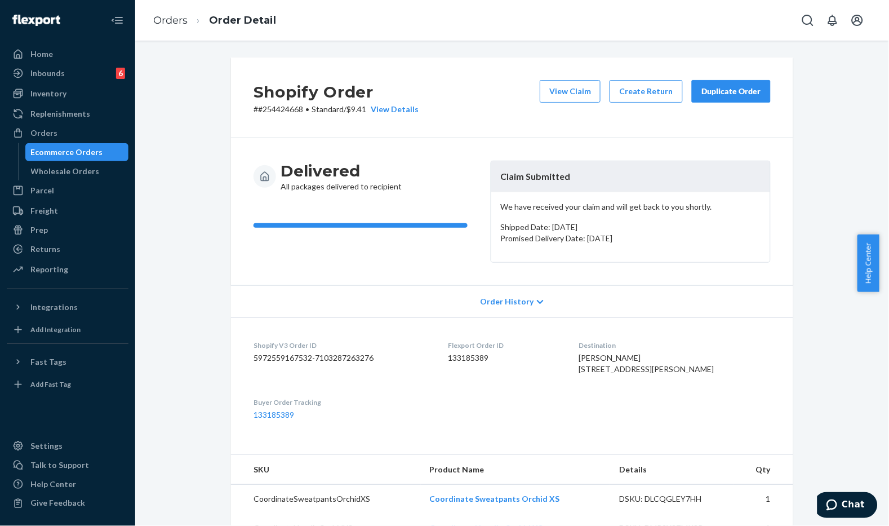
click at [733, 97] on button "Duplicate Order" at bounding box center [731, 91] width 79 height 23
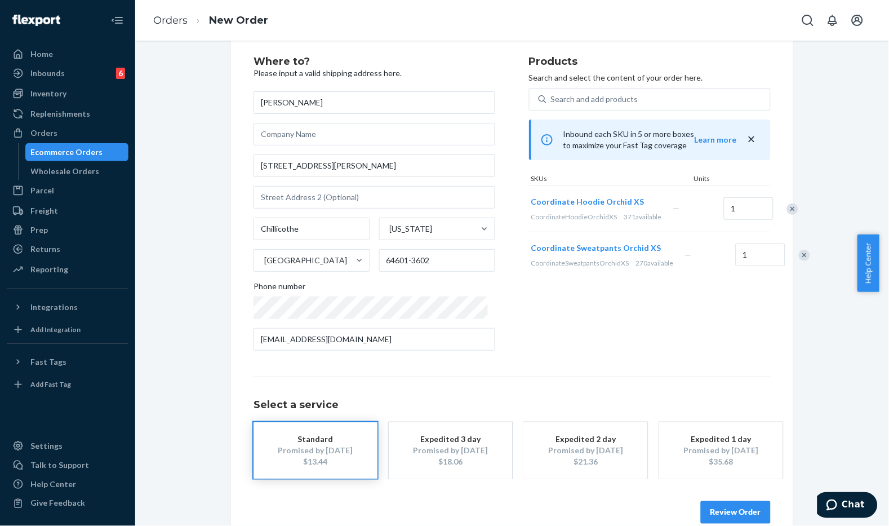
scroll to position [43, 0]
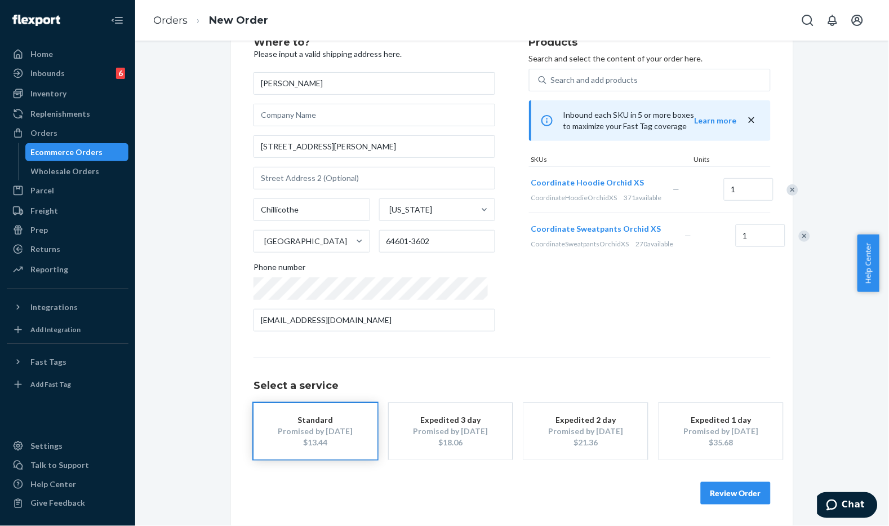
click at [735, 503] on button "Review Order" at bounding box center [736, 493] width 70 height 23
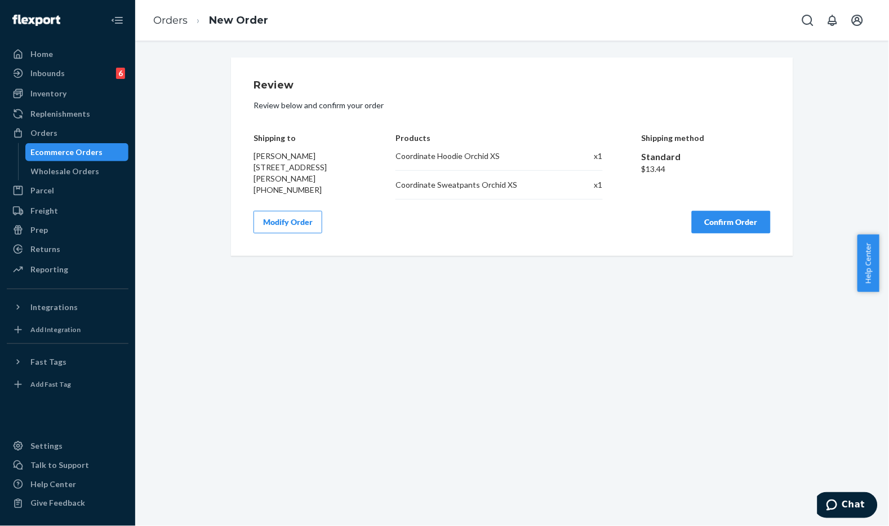
scroll to position [0, 0]
click at [703, 230] on button "Confirm Order" at bounding box center [731, 222] width 79 height 23
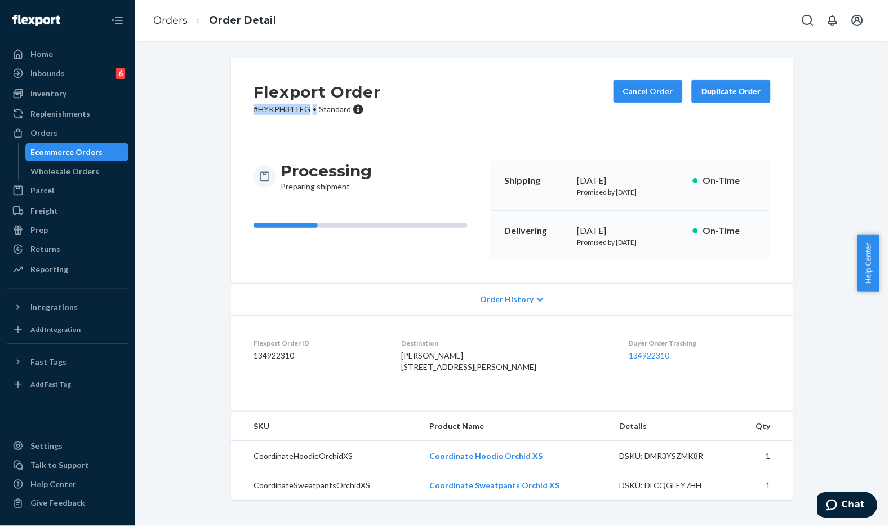
drag, startPoint x: 311, startPoint y: 110, endPoint x: 229, endPoint y: 107, distance: 81.8
click at [231, 107] on div "Flexport Order # HYKPH34TEG • Standard Cancel Order Duplicate Order" at bounding box center [512, 97] width 562 height 81
click at [344, 139] on div "Processing Preparing shipment Shipping [DATE] Promised by [DATE] On-Time Delive…" at bounding box center [512, 210] width 562 height 145
drag, startPoint x: 305, startPoint y: 100, endPoint x: 233, endPoint y: 99, distance: 71.6
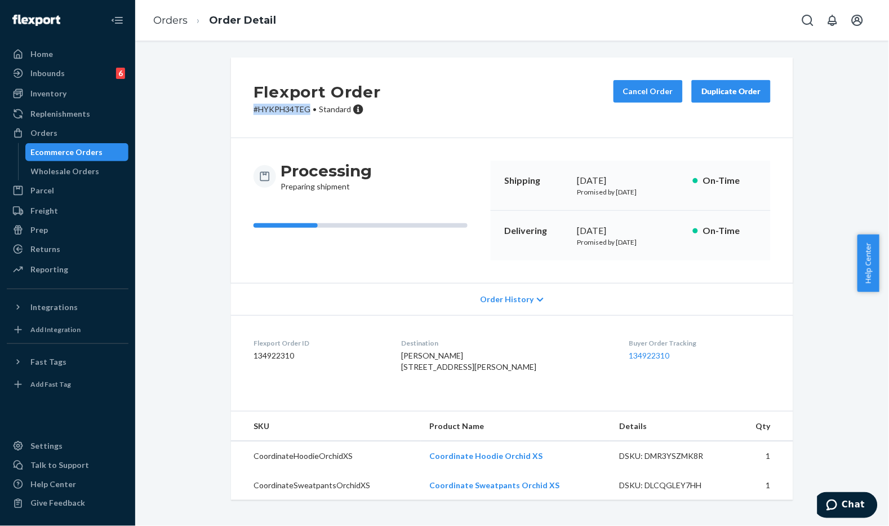
click at [233, 99] on div "Flexport Order # HYKPH34TEG • Standard Cancel Order Duplicate Order" at bounding box center [512, 97] width 562 height 81
copy p "# HYKPH34TEG"
click at [410, 119] on div "Flexport Order # HYKPH34TEG • Standard Cancel Order Duplicate Order" at bounding box center [512, 97] width 562 height 81
click at [415, 121] on div "Flexport Order # HYKPH34TEG • Standard Cancel Order Duplicate Order" at bounding box center [512, 97] width 562 height 81
click at [426, 206] on div "Processing Preparing shipment" at bounding box center [368, 211] width 228 height 100
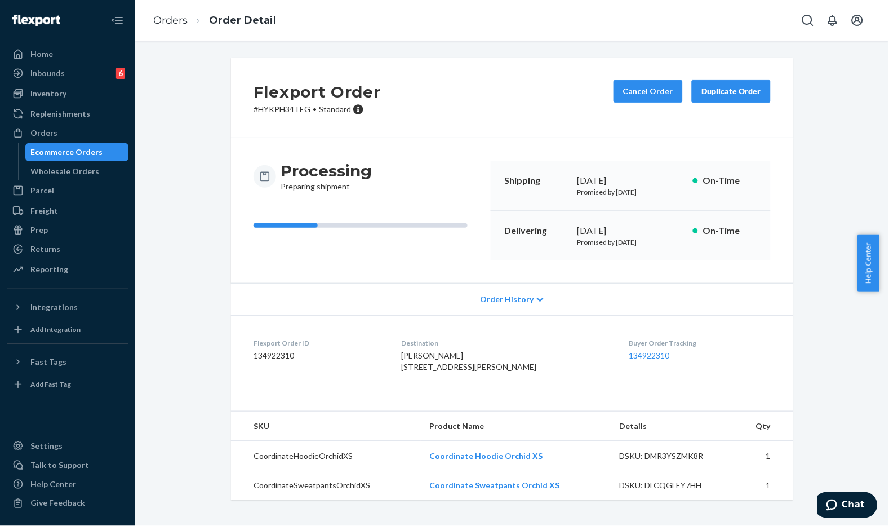
click at [286, 149] on div "Processing Preparing shipment Shipping [DATE] Promised by [DATE] On-Time Delive…" at bounding box center [512, 210] width 562 height 145
click at [261, 144] on div "Processing Preparing shipment Shipping [DATE] Promised by [DATE] On-Time Delive…" at bounding box center [512, 210] width 562 height 145
